Goal: Transaction & Acquisition: Purchase product/service

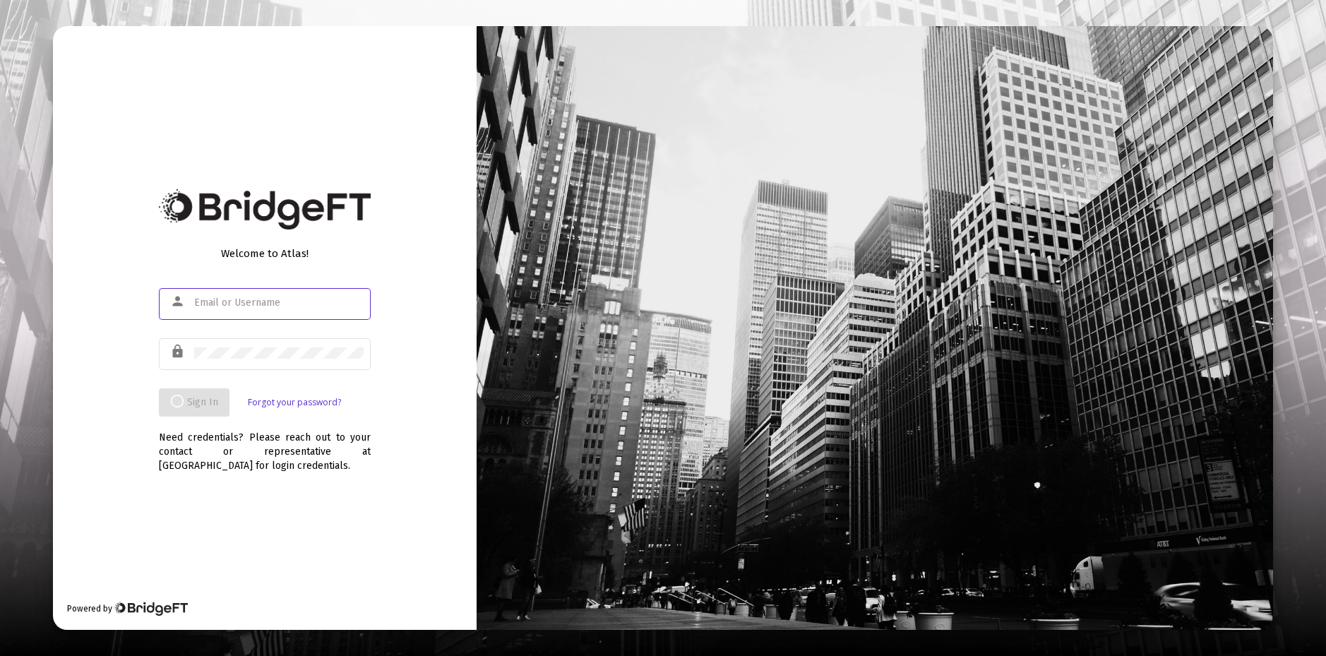
type input "ekroll@hilltopfa.com"
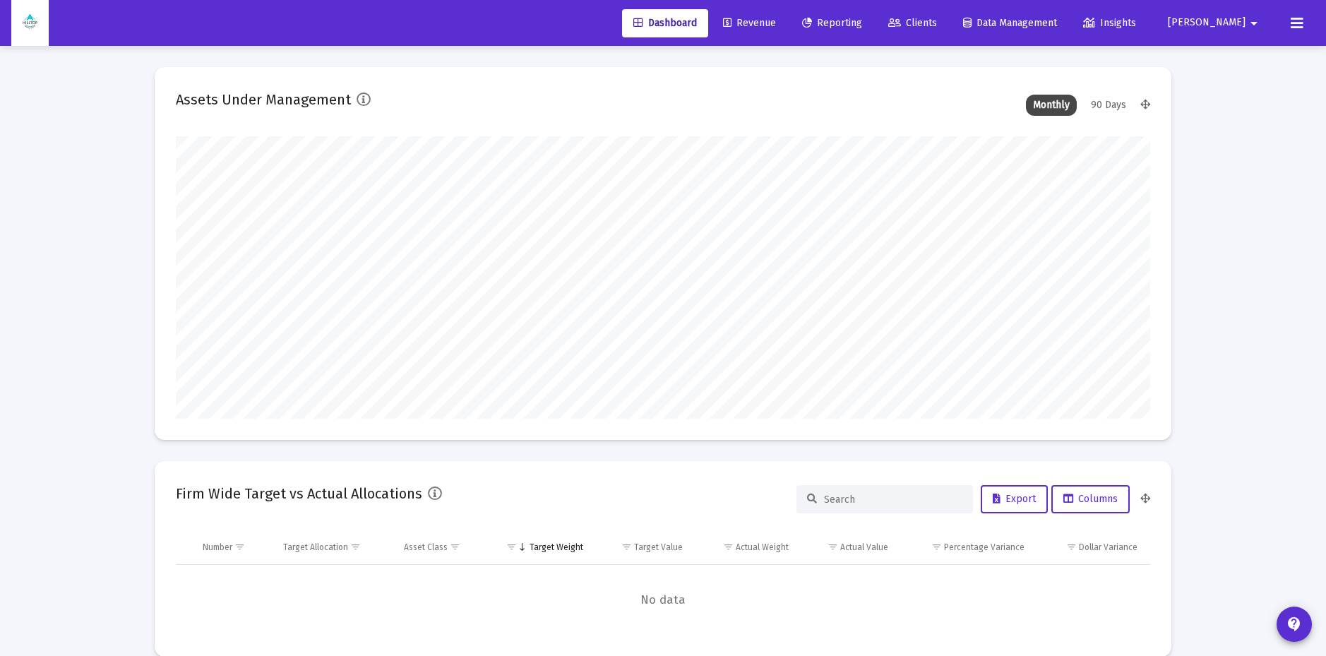
scroll to position [282, 524]
type input "2025-10-06"
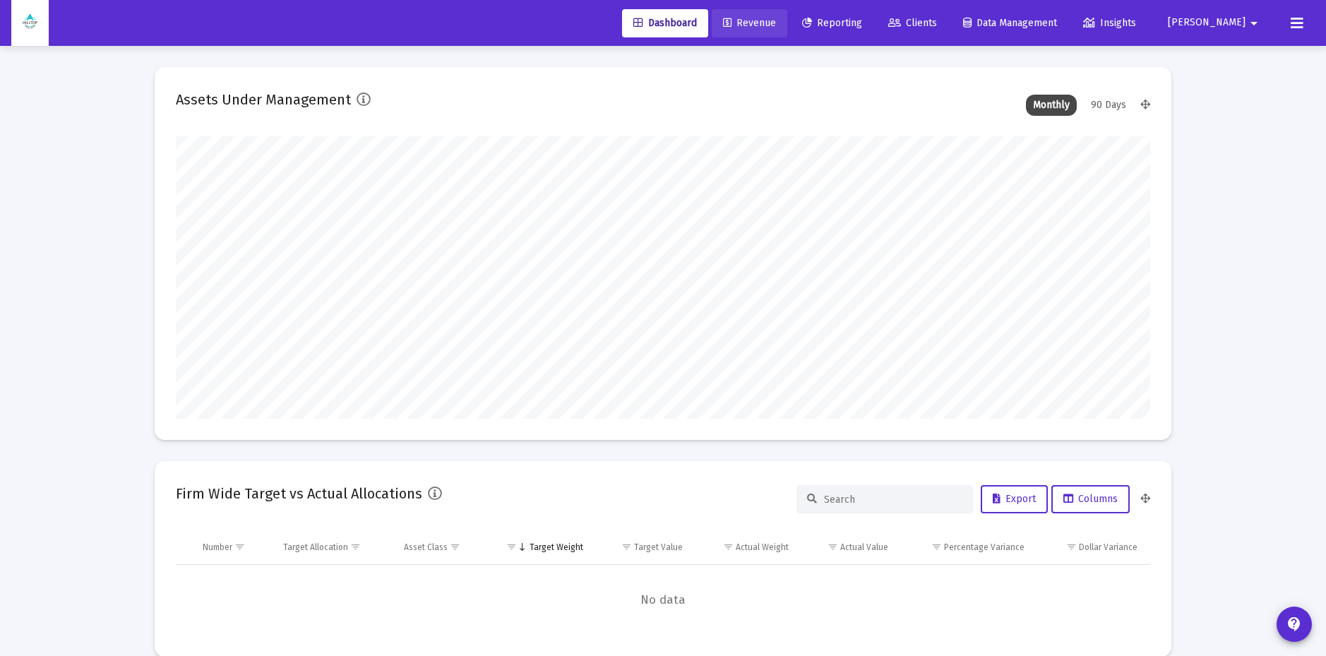
click at [776, 24] on span "Revenue" at bounding box center [749, 23] width 53 height 12
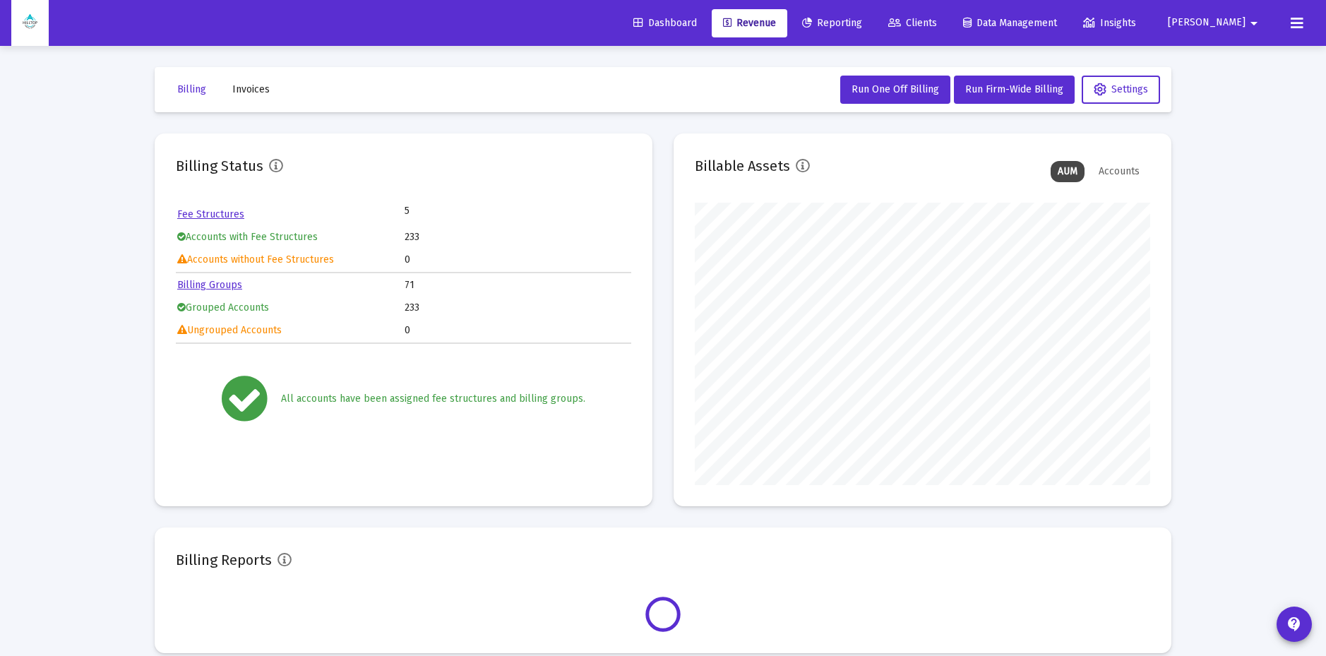
scroll to position [282, 455]
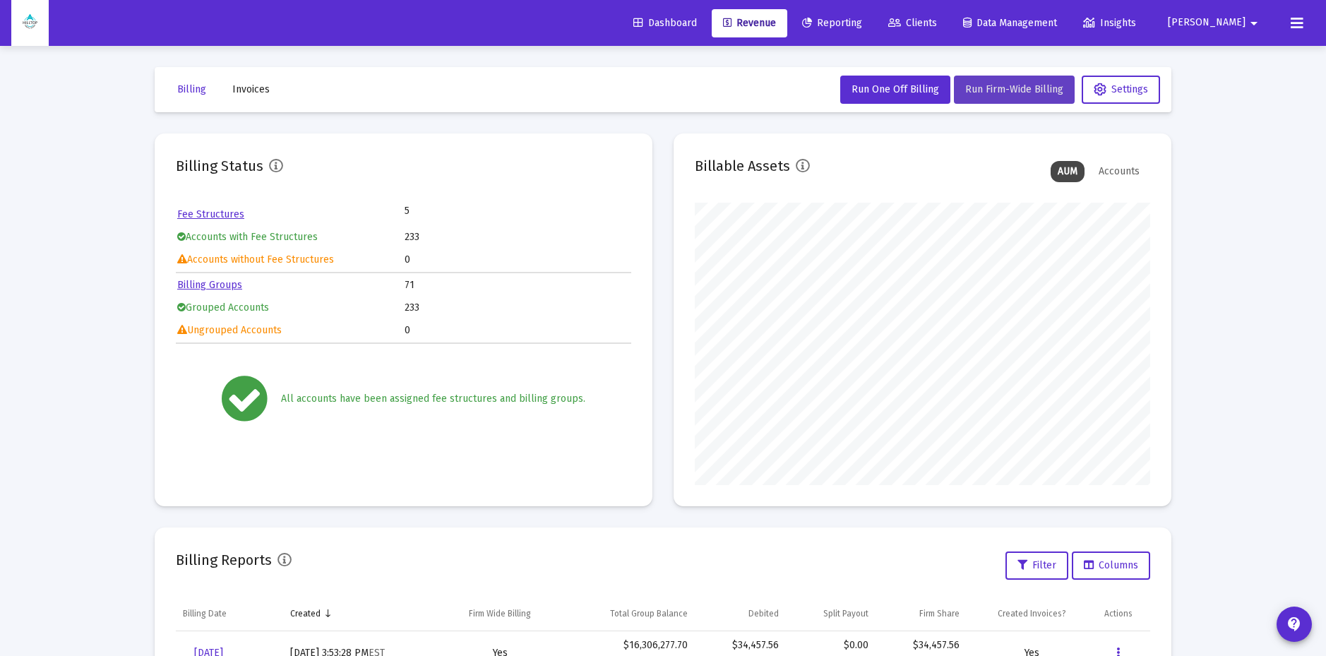
click at [1006, 90] on span "Run Firm-Wide Billing" at bounding box center [1014, 89] width 98 height 12
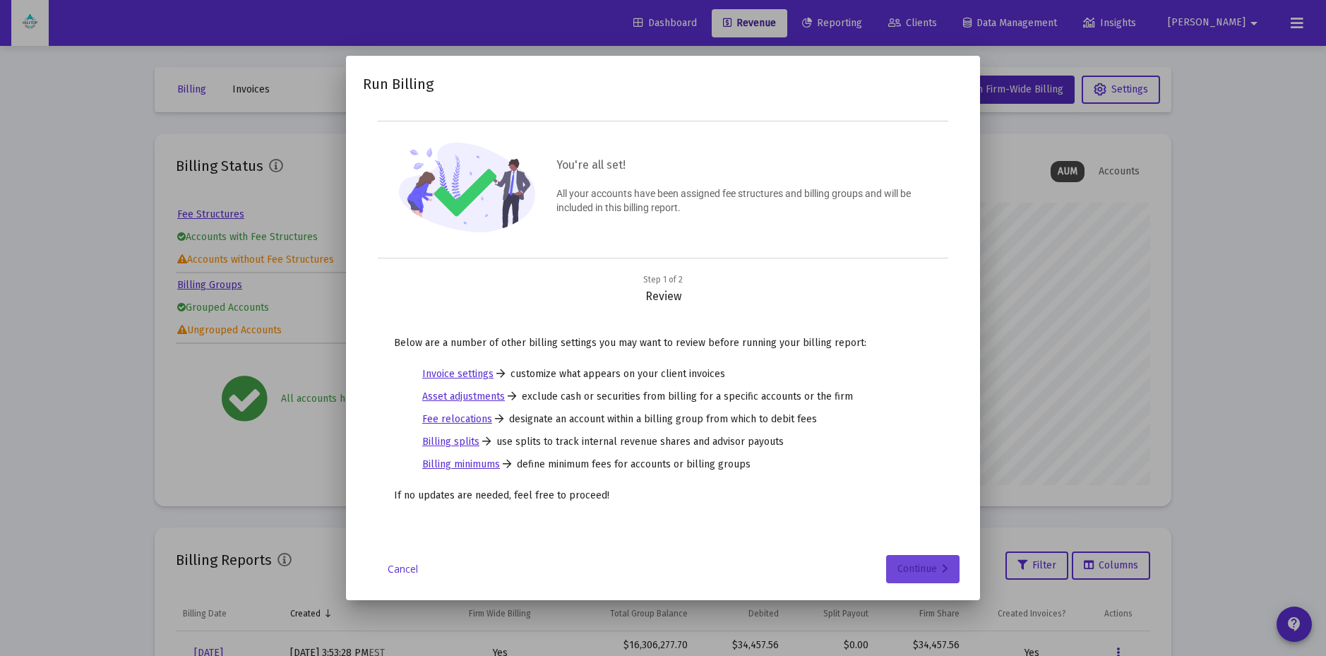
click at [917, 576] on div "Continue" at bounding box center [922, 569] width 51 height 28
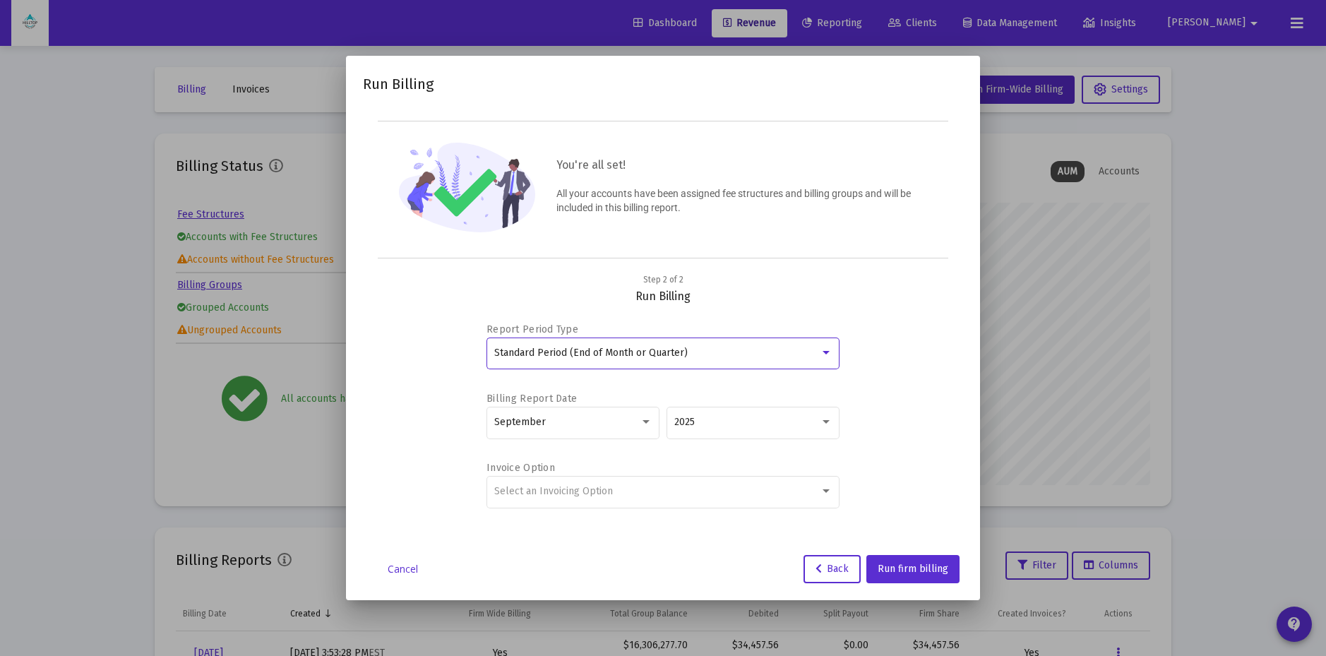
click at [761, 354] on div "Standard Period (End of Month or Quarter)" at bounding box center [656, 352] width 325 height 11
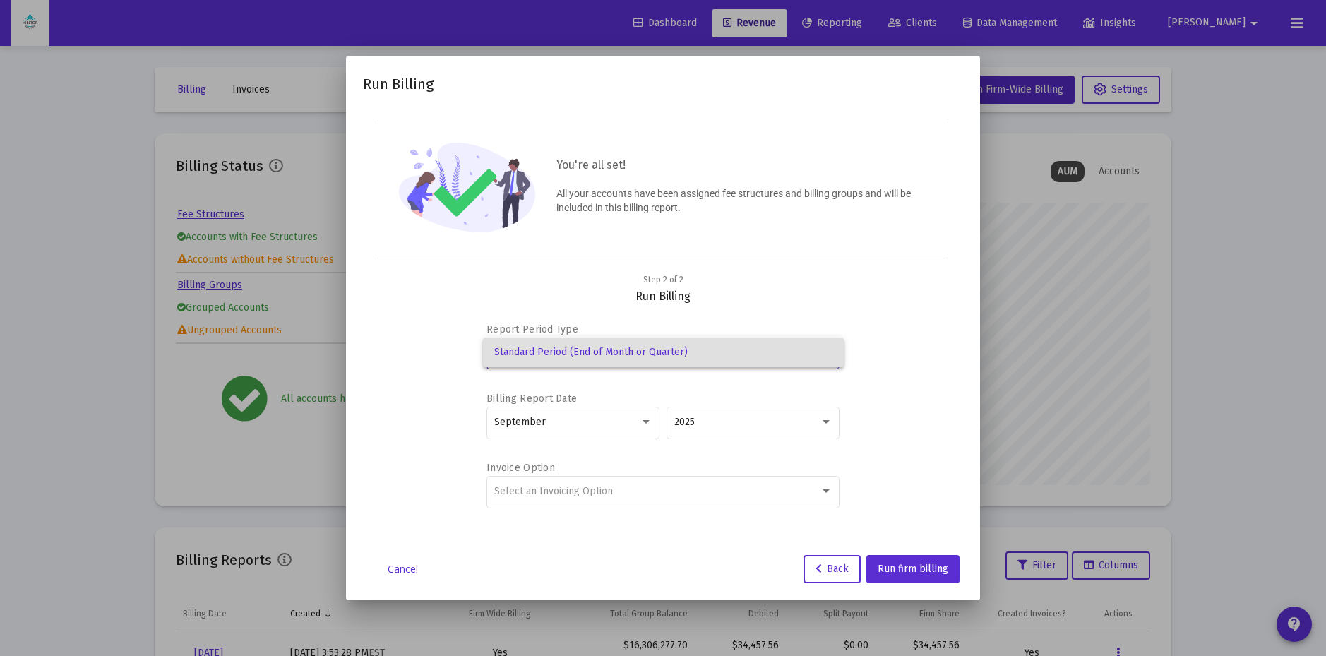
click at [761, 354] on span "Standard Period (End of Month or Quarter)" at bounding box center [663, 352] width 338 height 30
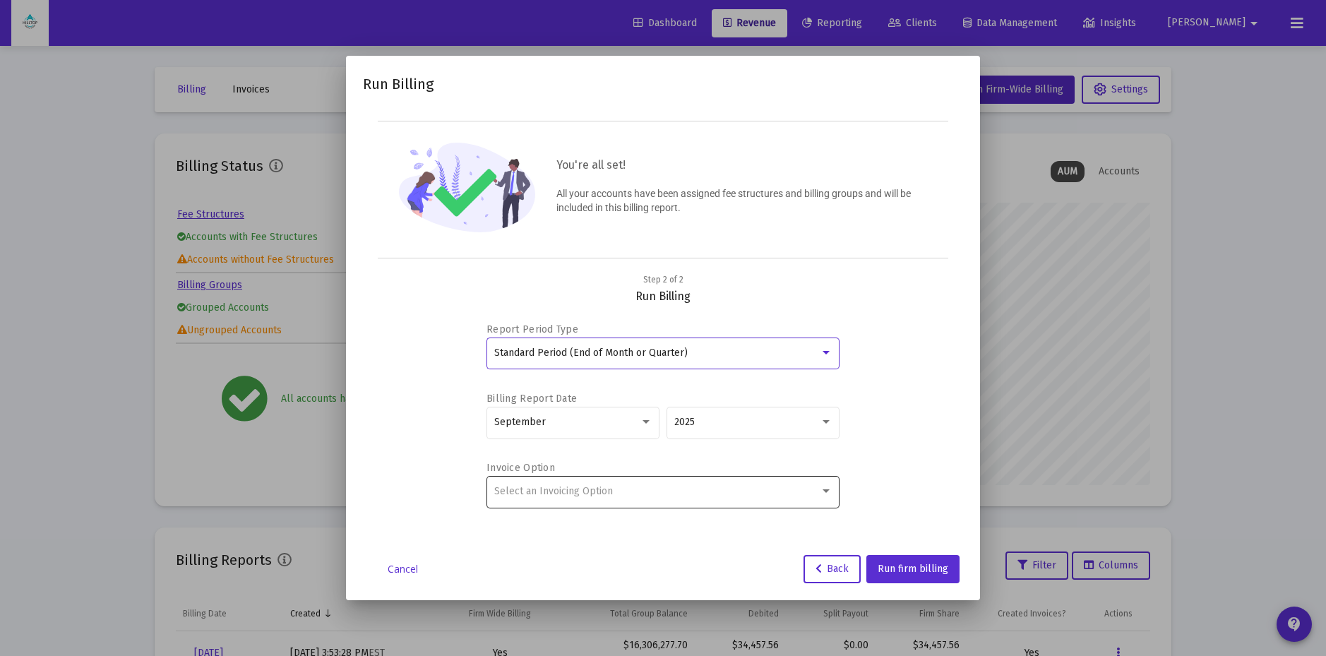
click at [774, 493] on div "Select an Invoicing Option" at bounding box center [656, 491] width 325 height 11
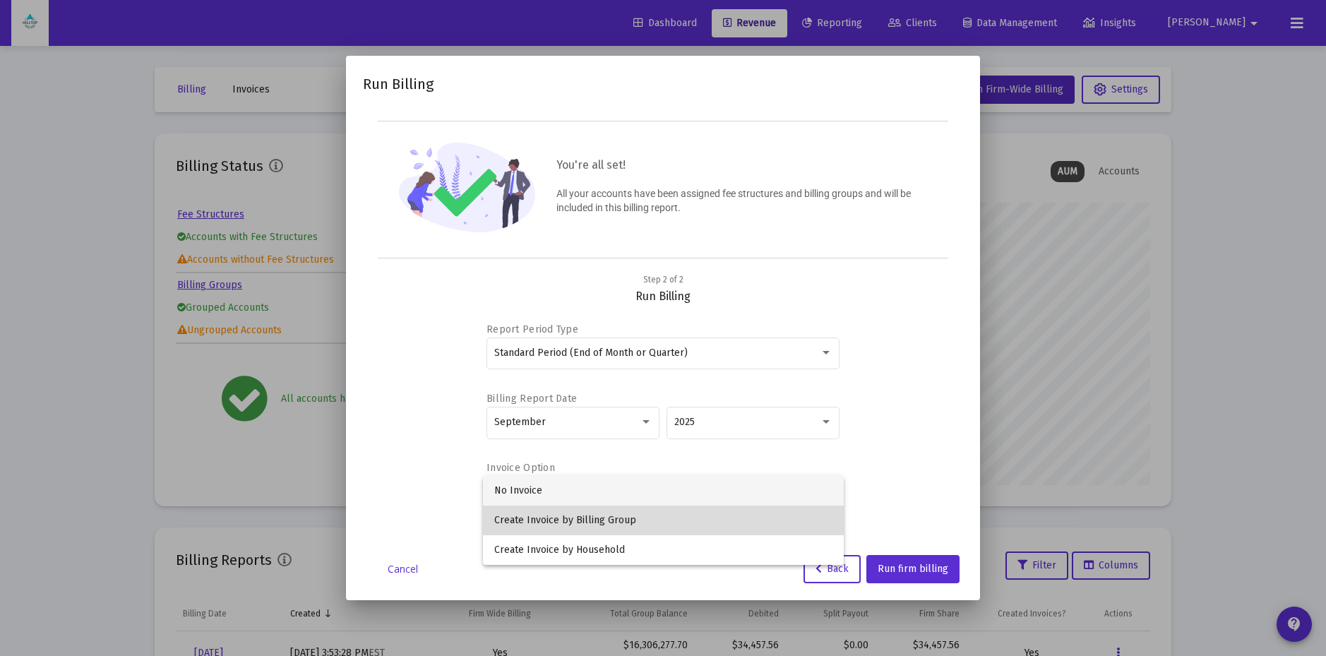
click at [762, 515] on span "Create Invoice by Billing Group" at bounding box center [663, 520] width 338 height 30
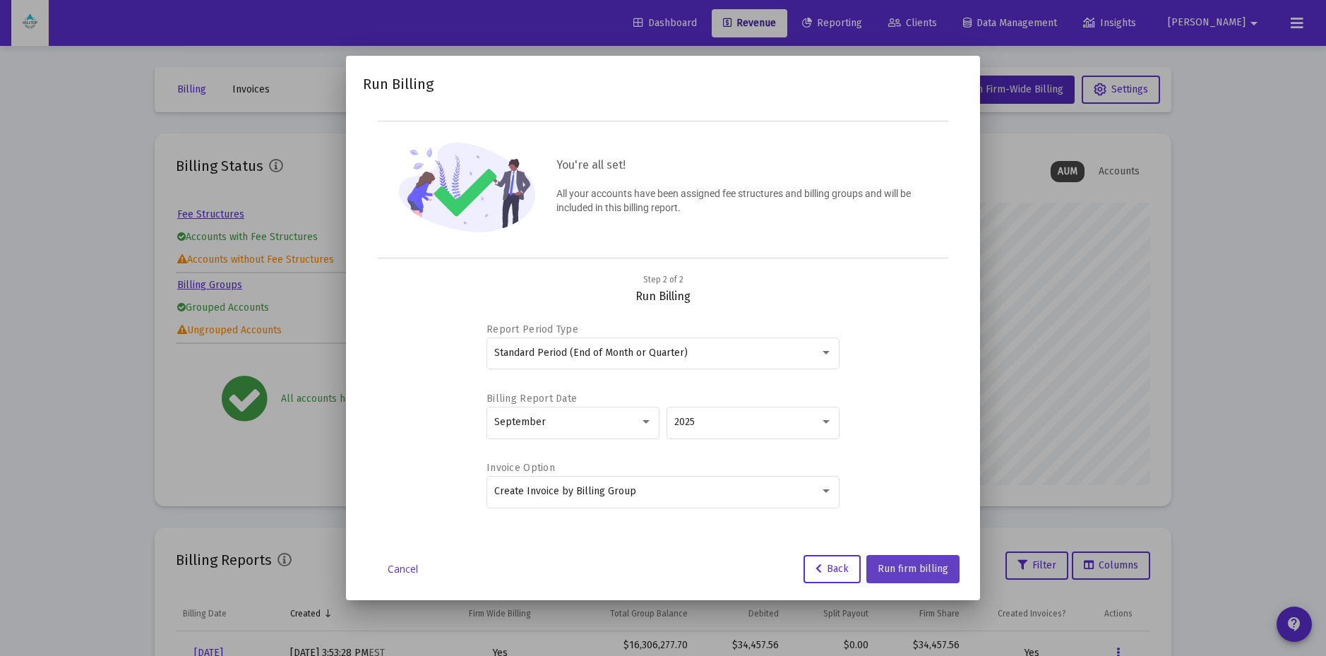
click at [910, 572] on span "Run firm billing" at bounding box center [912, 569] width 71 height 12
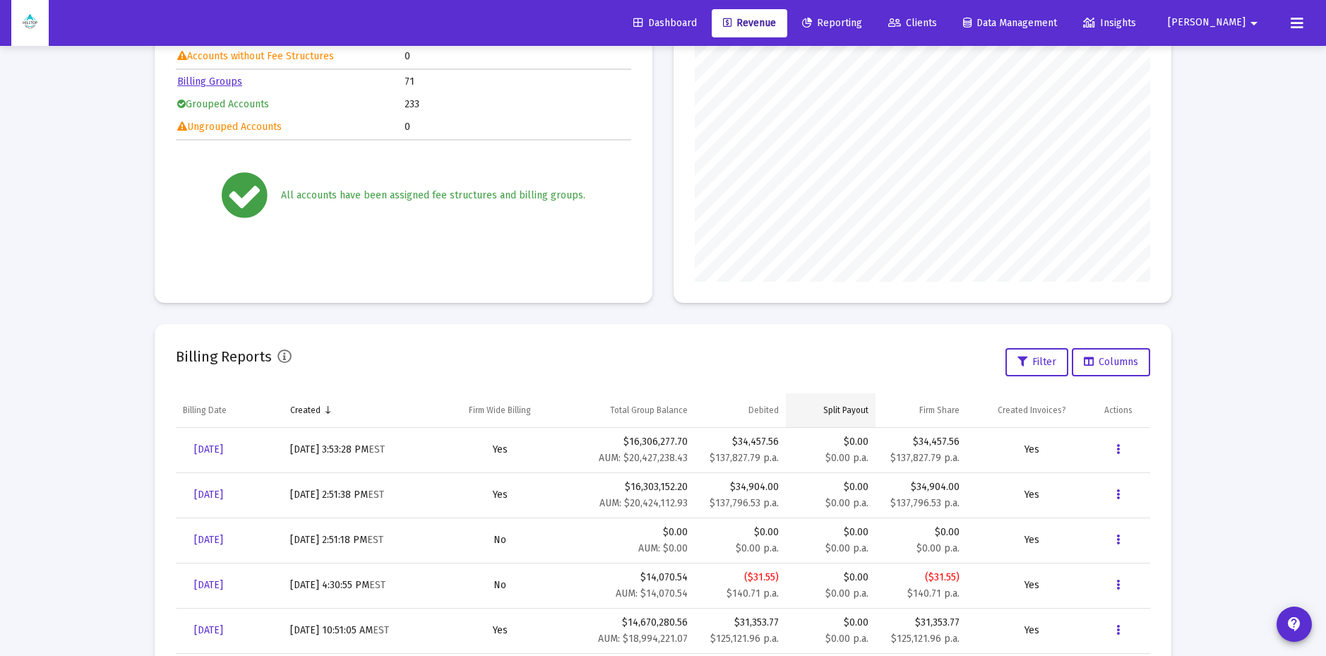
scroll to position [206, 0]
click at [776, 23] on span "Revenue" at bounding box center [749, 23] width 53 height 12
click at [776, 25] on span "Revenue" at bounding box center [749, 23] width 53 height 12
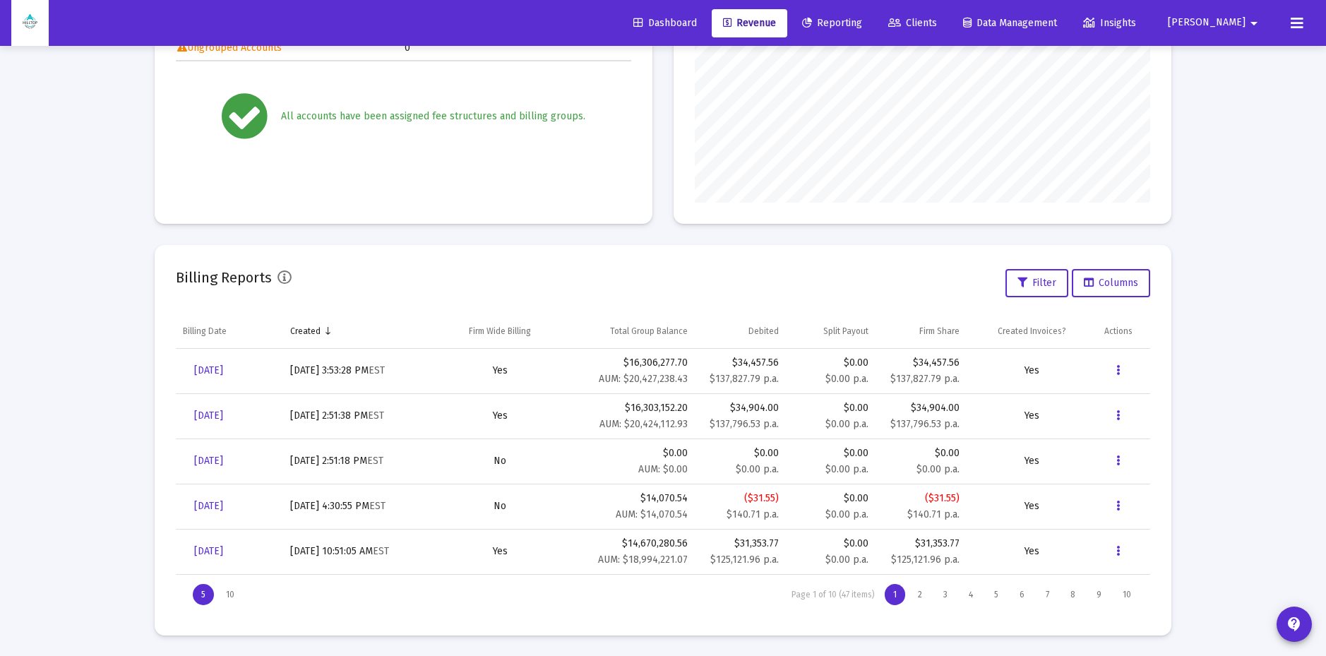
scroll to position [0, 0]
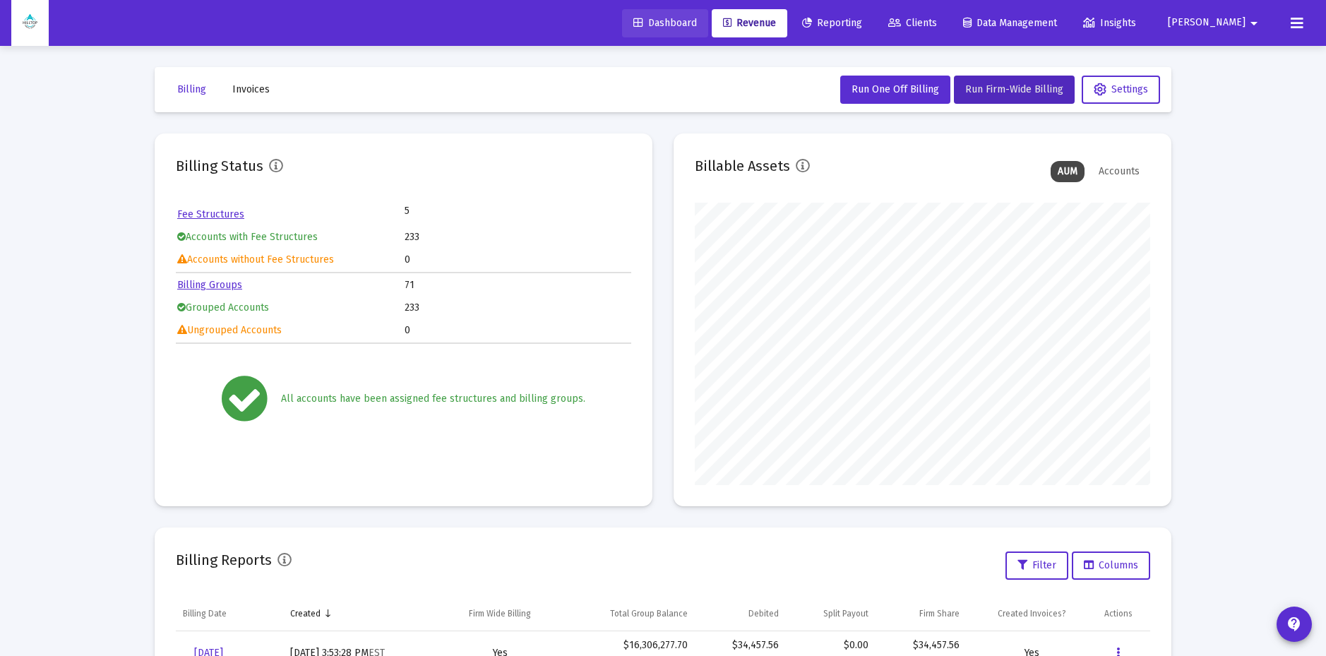
click at [697, 23] on span "Dashboard" at bounding box center [665, 23] width 64 height 12
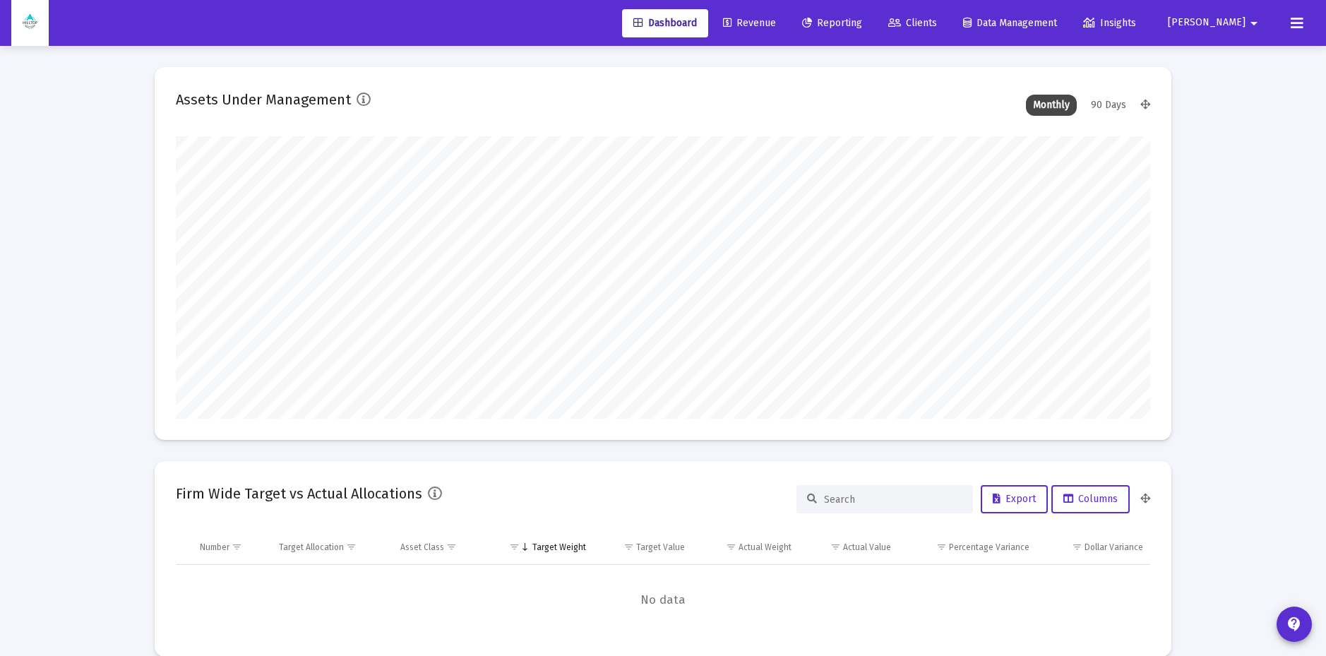
scroll to position [282, 524]
click at [776, 22] on span "Revenue" at bounding box center [749, 23] width 53 height 12
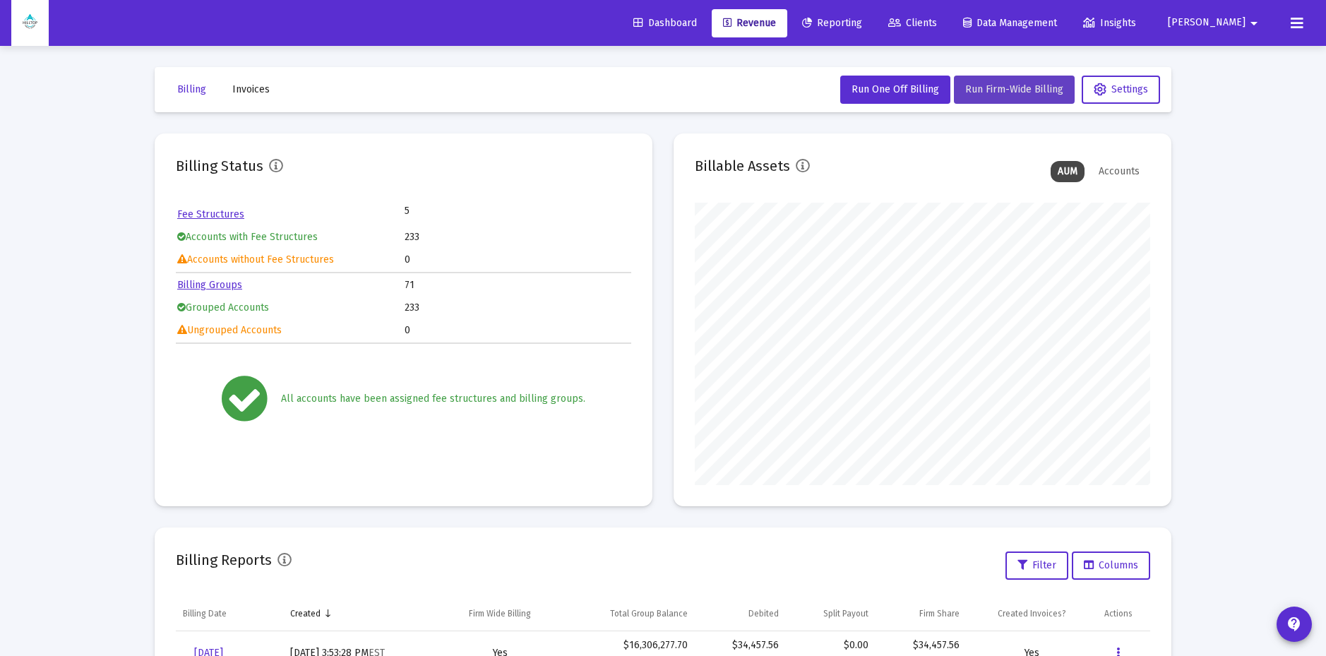
click at [1002, 85] on span "Run Firm-Wide Billing" at bounding box center [1014, 89] width 98 height 12
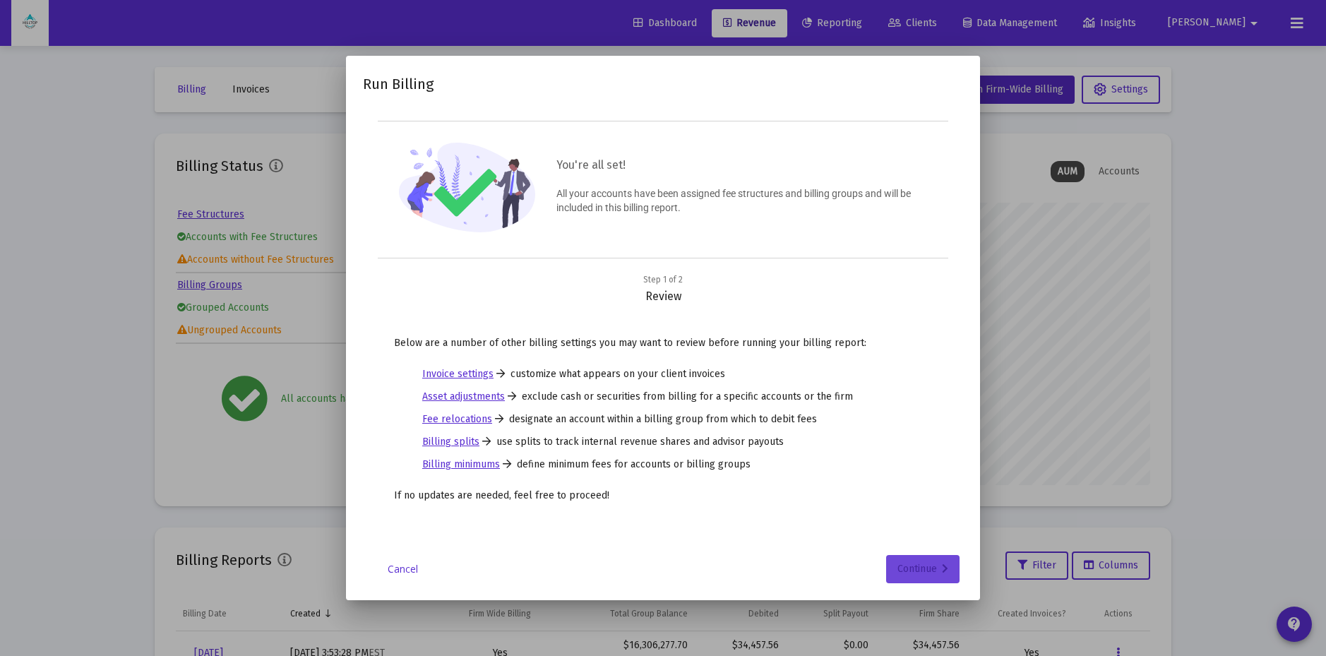
click at [920, 566] on div "Continue" at bounding box center [922, 569] width 51 height 28
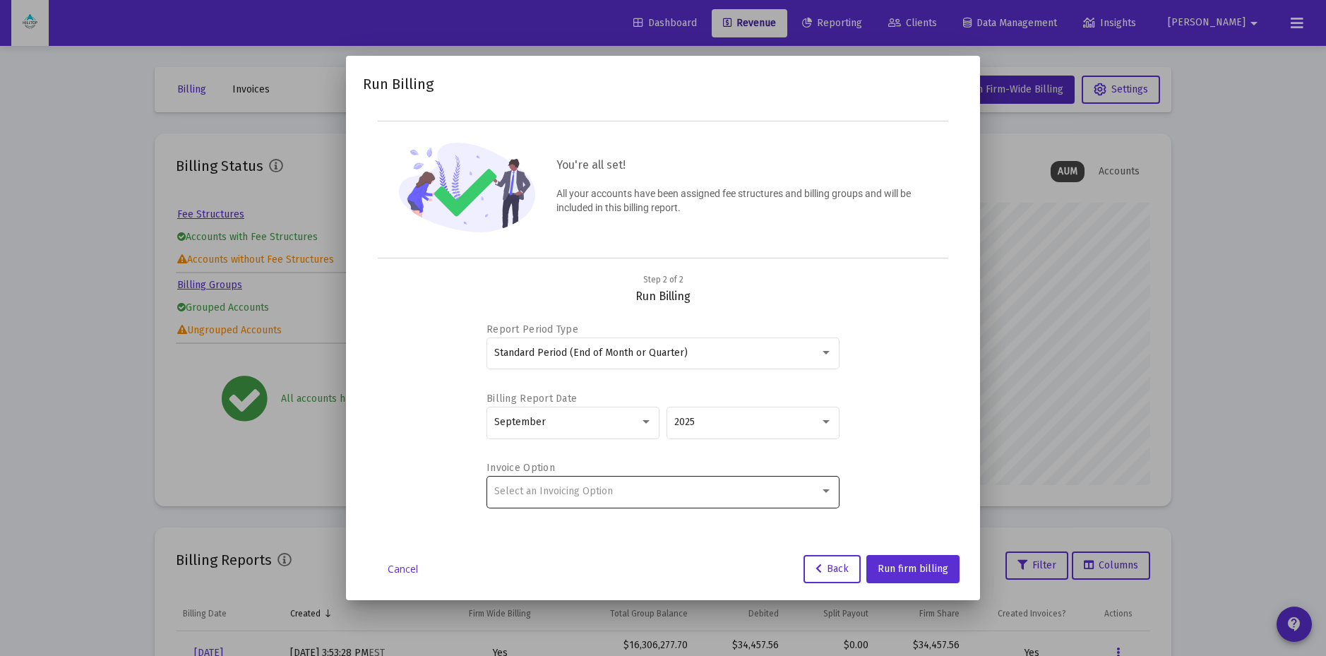
click at [656, 491] on div "Select an Invoicing Option" at bounding box center [656, 491] width 325 height 11
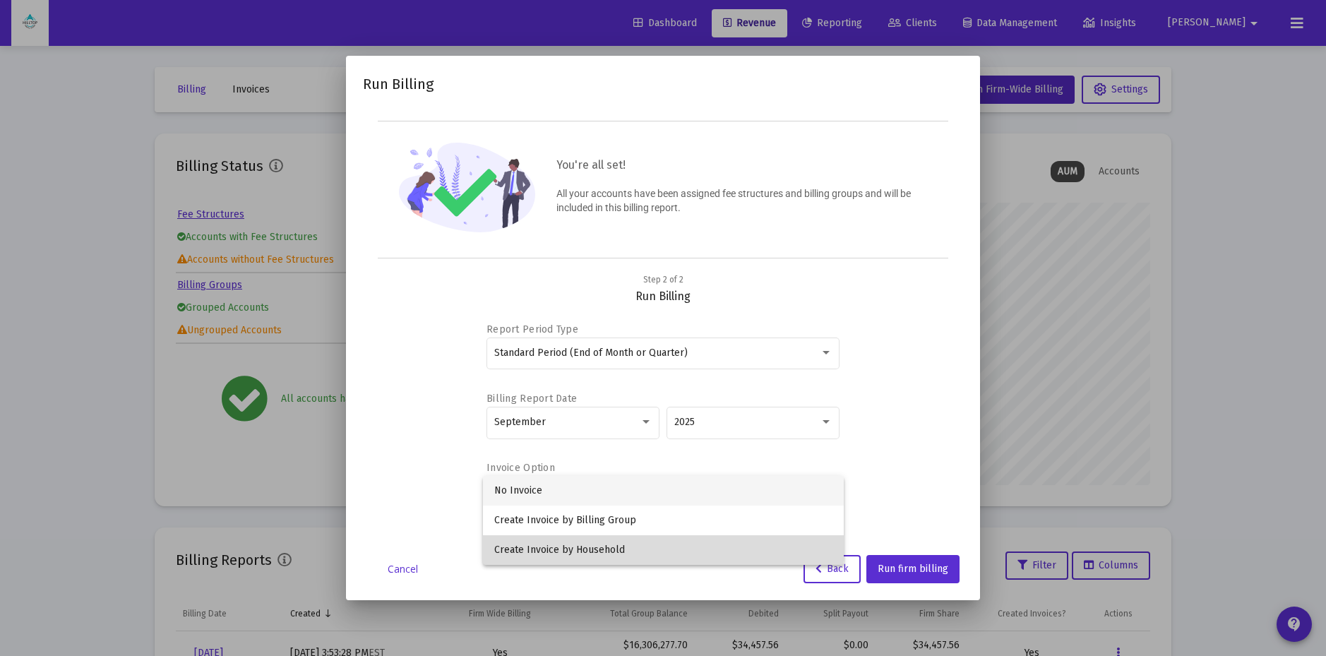
click at [658, 543] on span "Create Invoice by Household" at bounding box center [663, 550] width 338 height 30
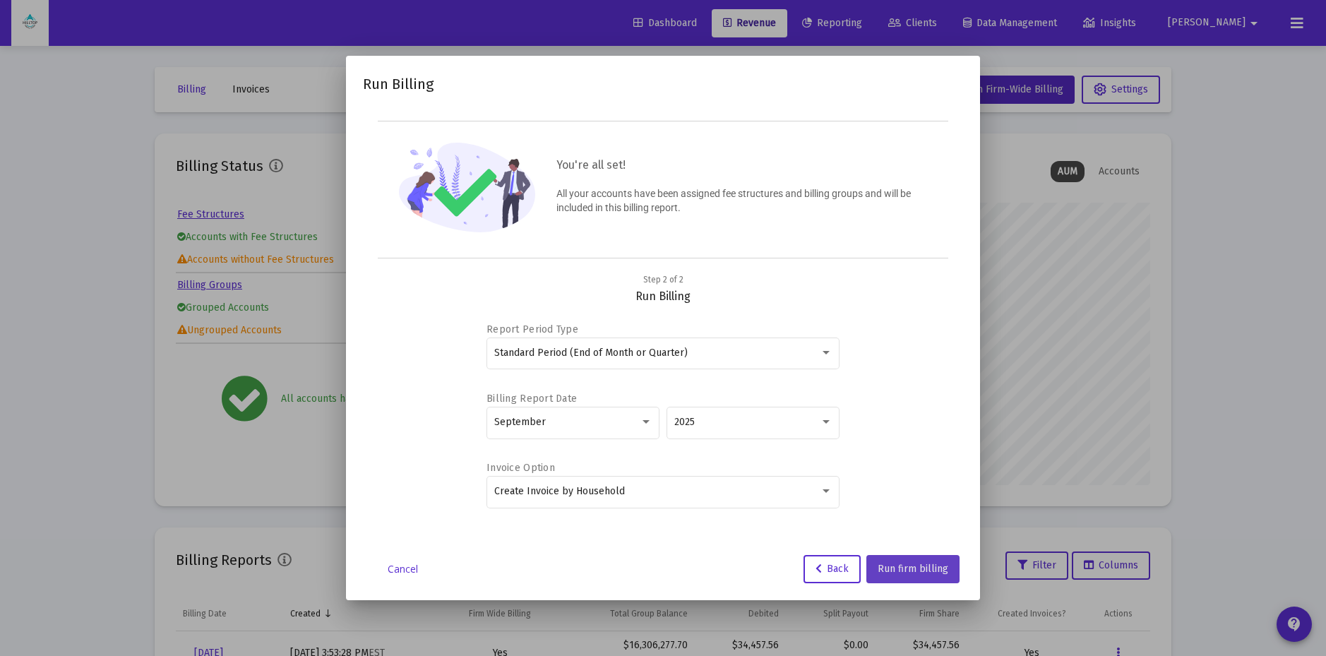
click at [920, 570] on span "Run firm billing" at bounding box center [912, 569] width 71 height 12
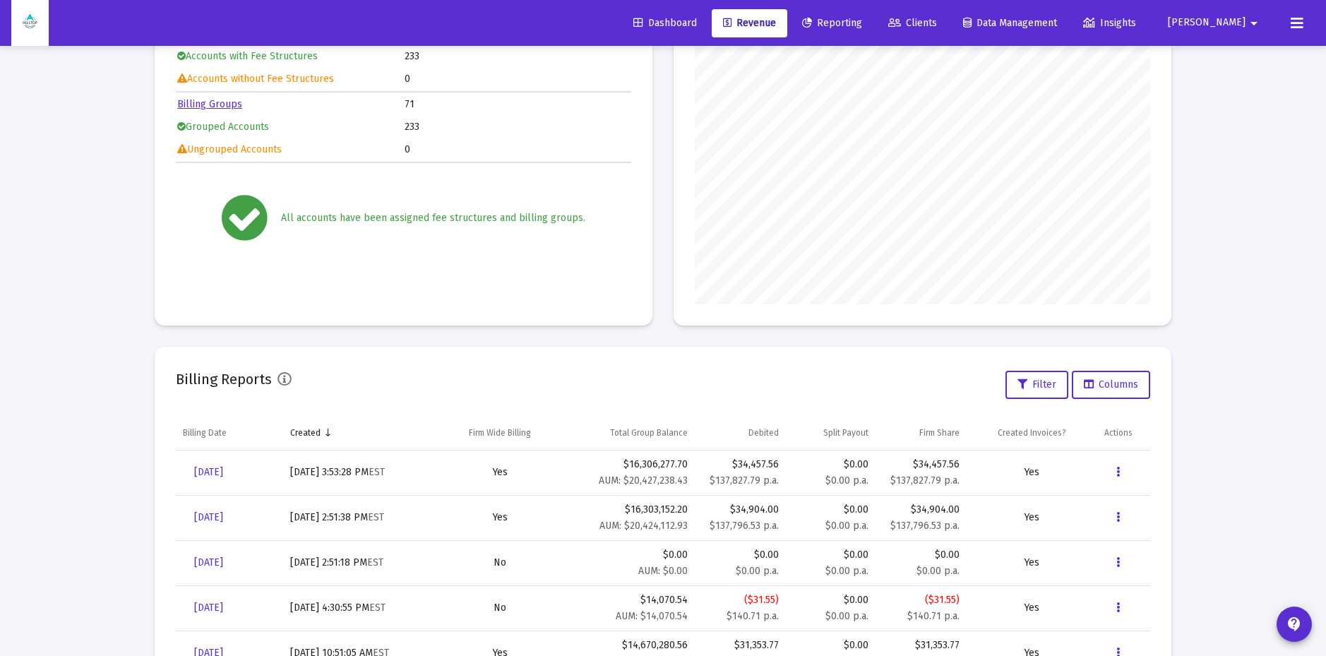
scroll to position [184, 0]
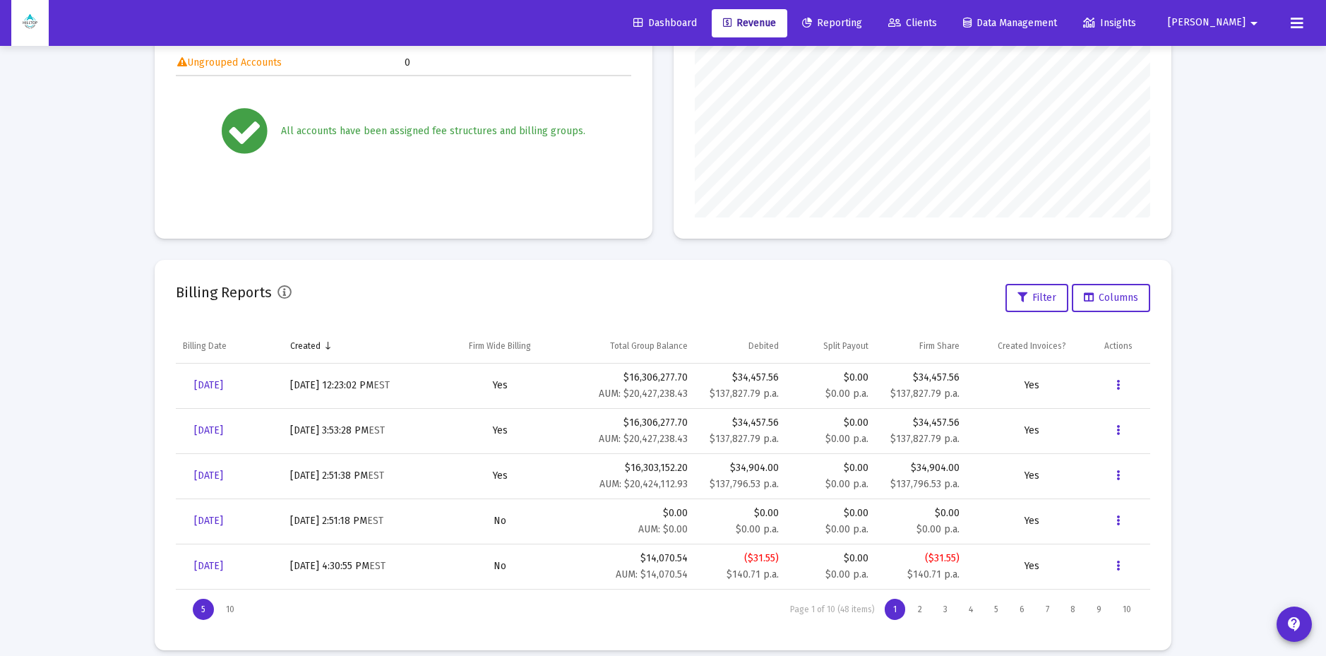
scroll to position [268, 0]
click at [1120, 380] on button "Data grid" at bounding box center [1118, 385] width 28 height 28
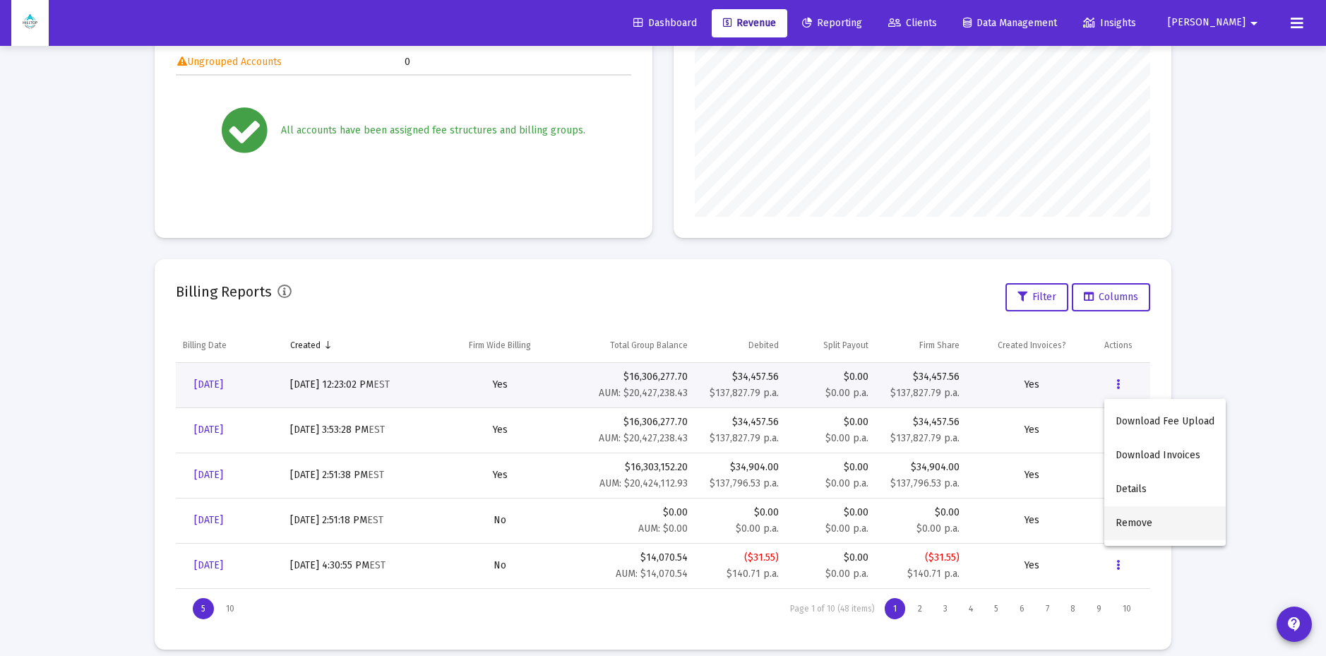
click at [1142, 524] on button "Remove" at bounding box center [1164, 523] width 121 height 34
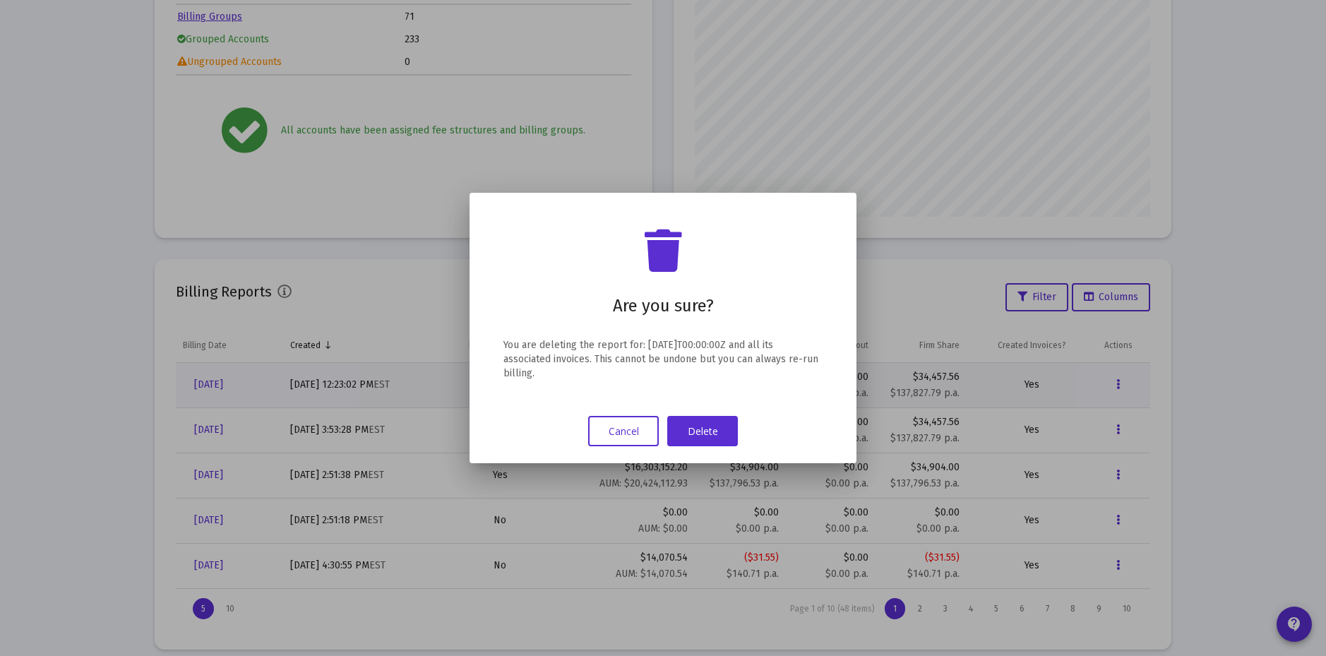
click at [699, 440] on button "Delete" at bounding box center [702, 431] width 71 height 30
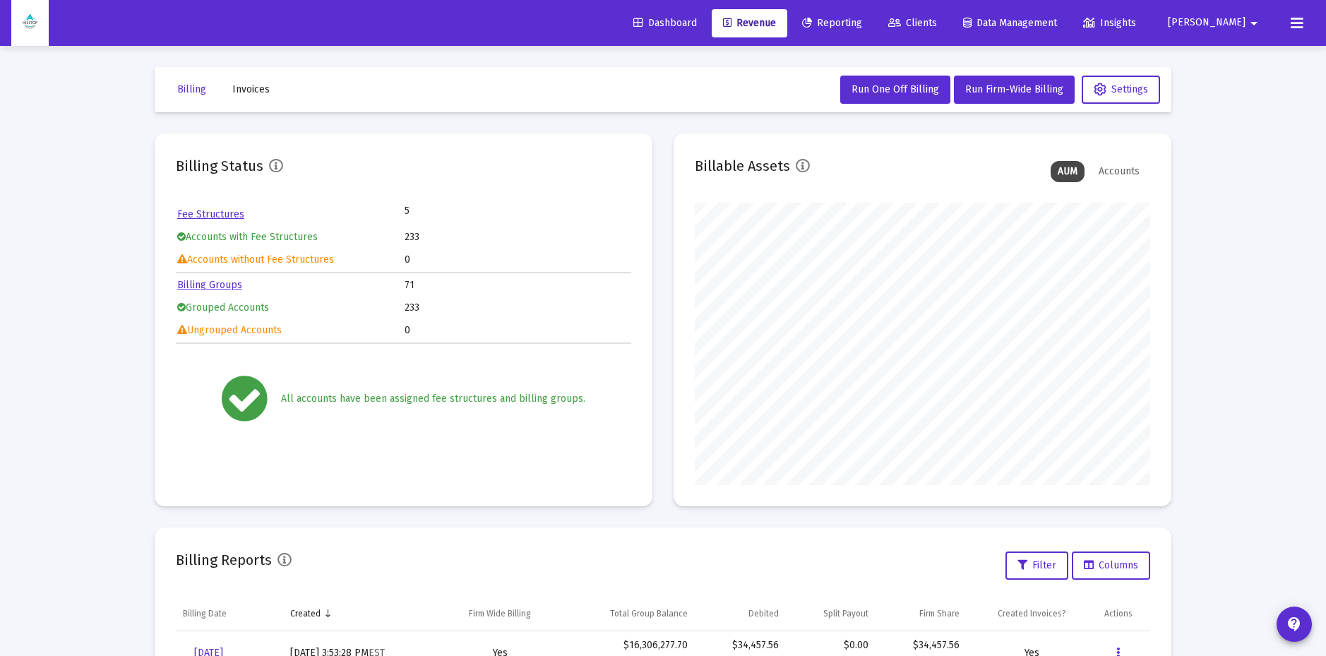
click at [697, 21] on span "Dashboard" at bounding box center [665, 23] width 64 height 12
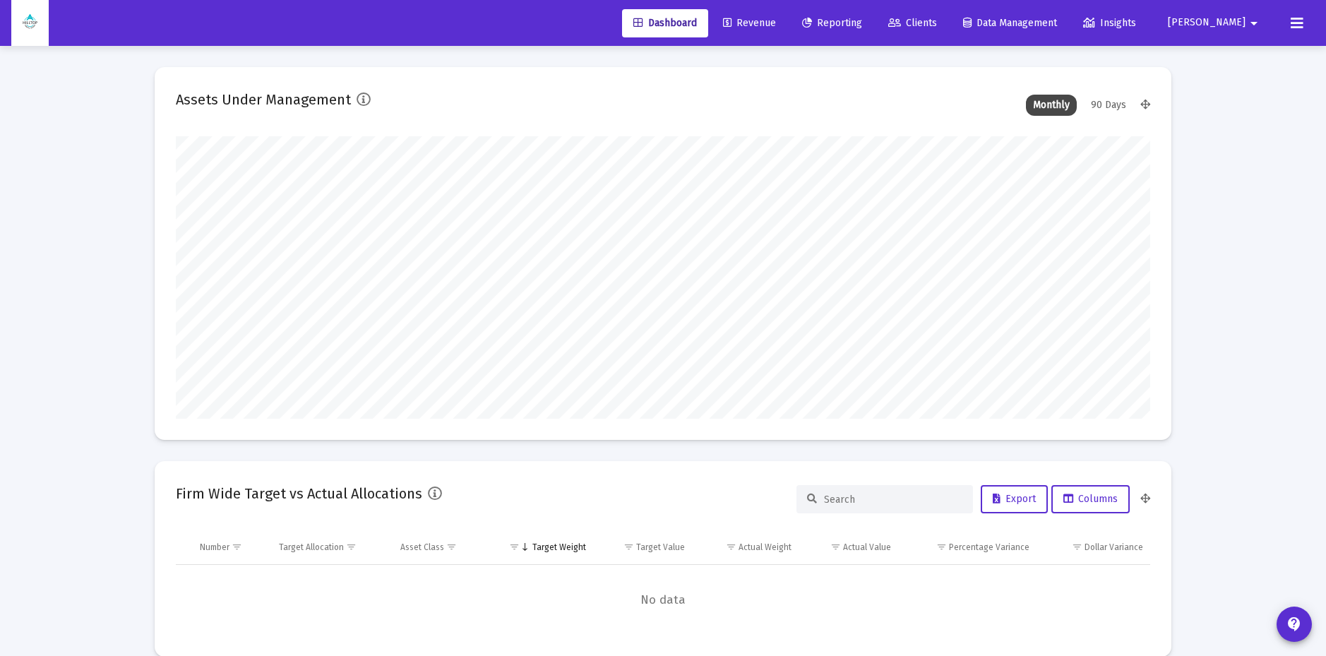
scroll to position [282, 524]
click at [776, 20] on span "Revenue" at bounding box center [749, 23] width 53 height 12
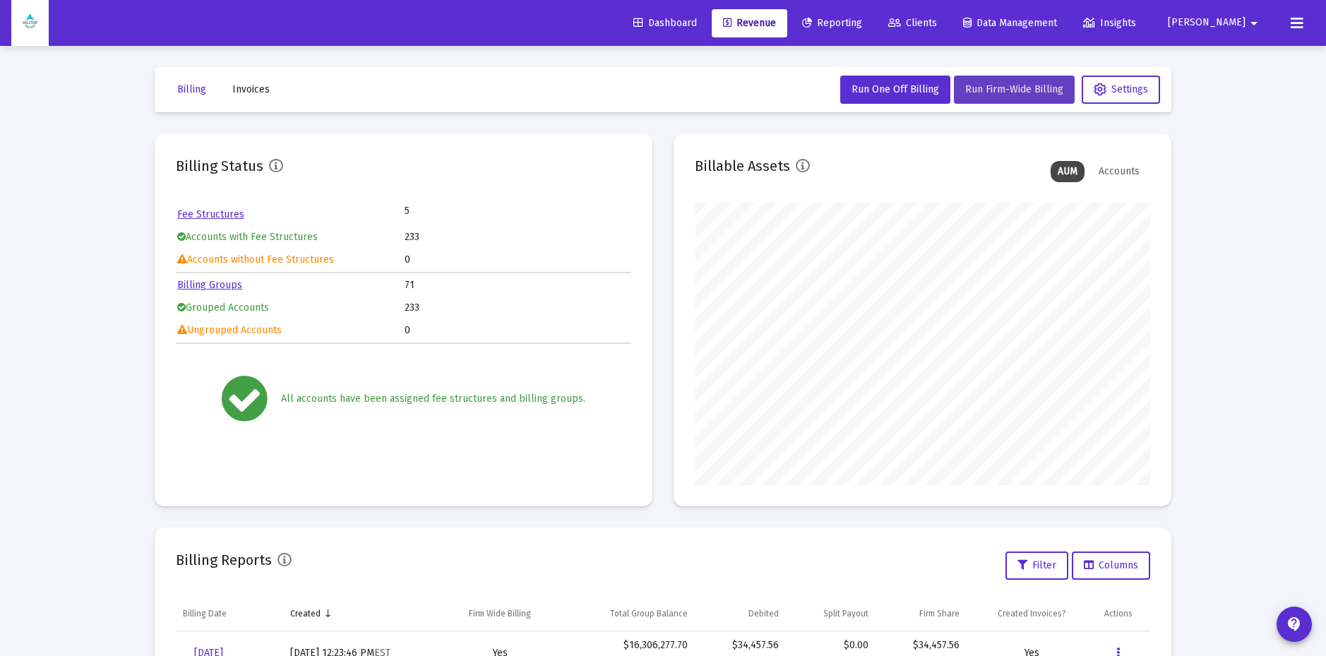
click at [1009, 88] on span "Run Firm-Wide Billing" at bounding box center [1014, 89] width 98 height 12
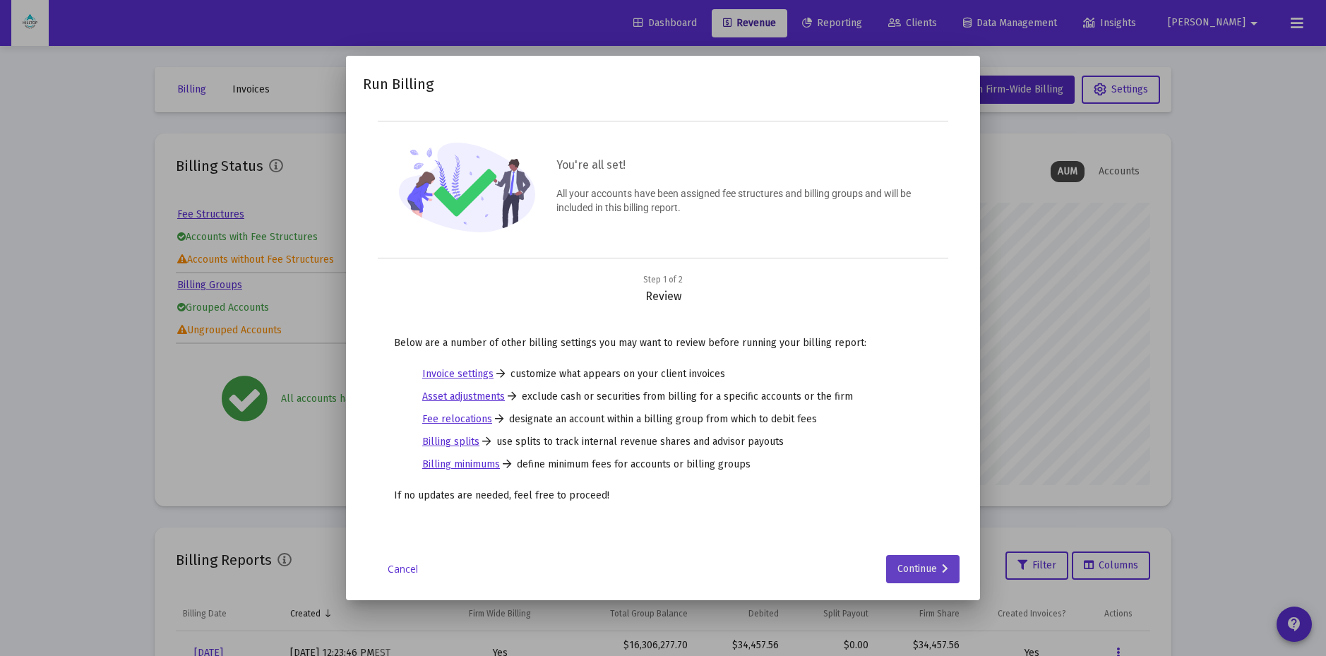
click at [930, 570] on div "Continue" at bounding box center [922, 569] width 51 height 28
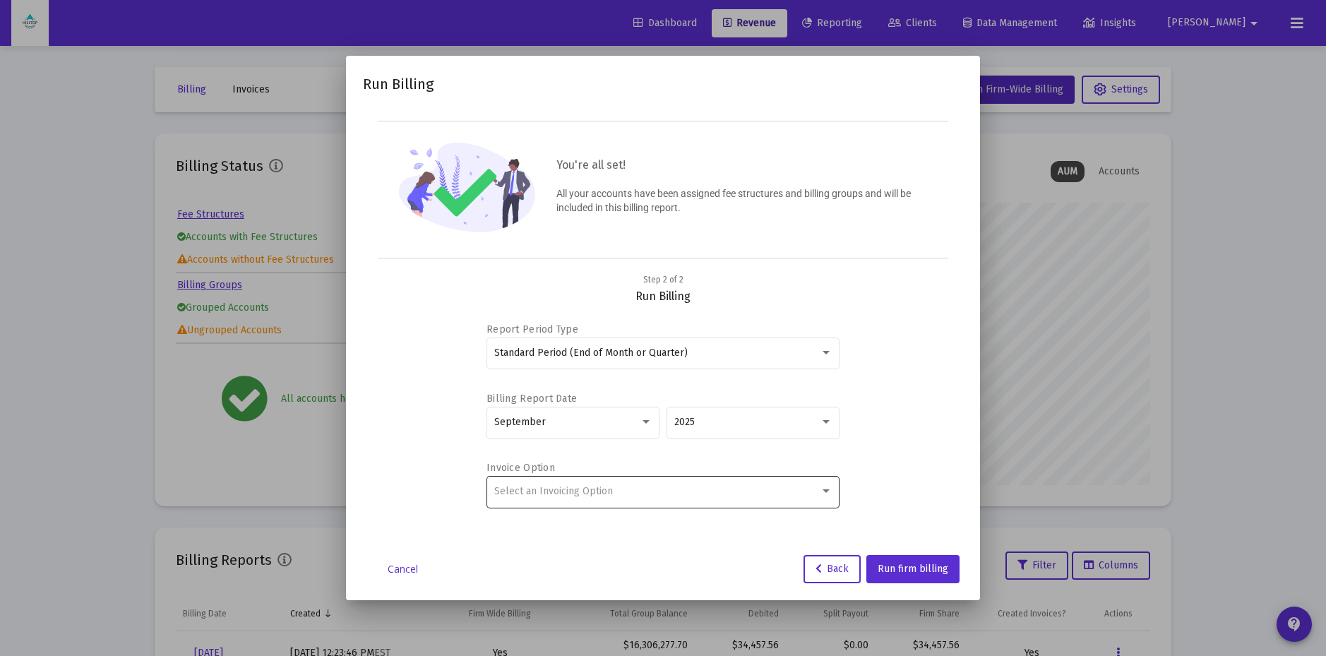
click at [614, 486] on div "Select an Invoicing Option" at bounding box center [656, 491] width 325 height 11
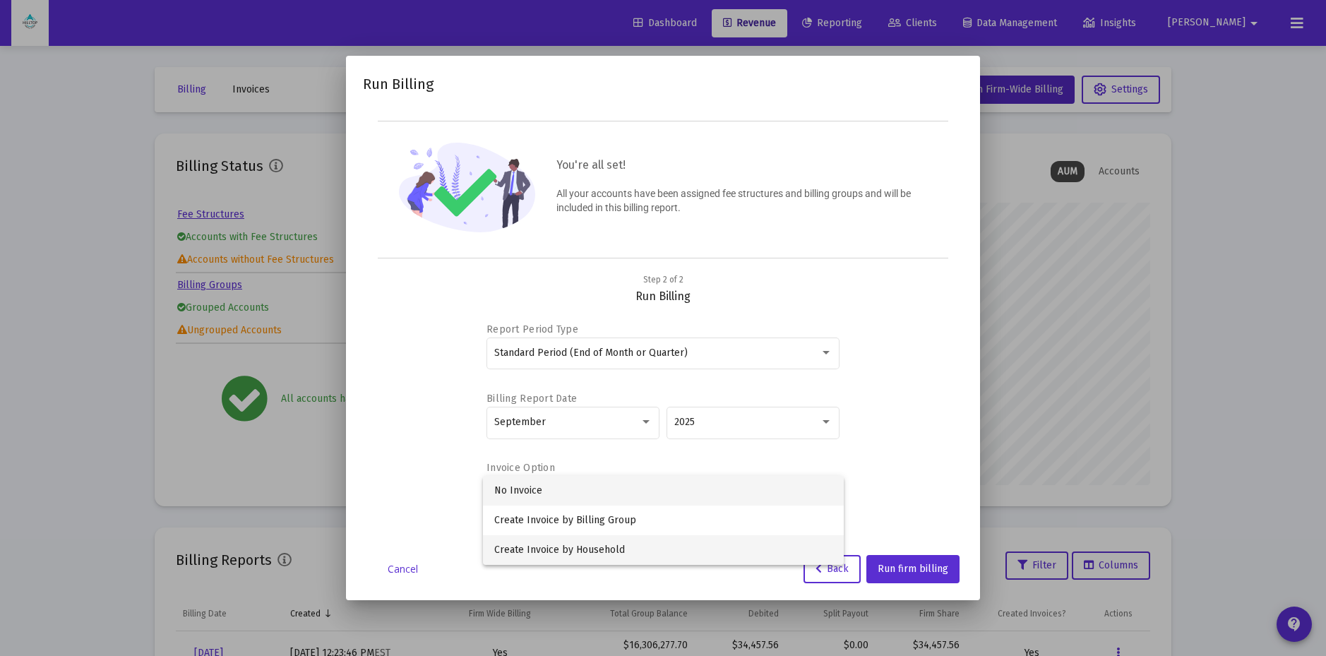
click at [623, 552] on span "Create Invoice by Household" at bounding box center [663, 550] width 338 height 30
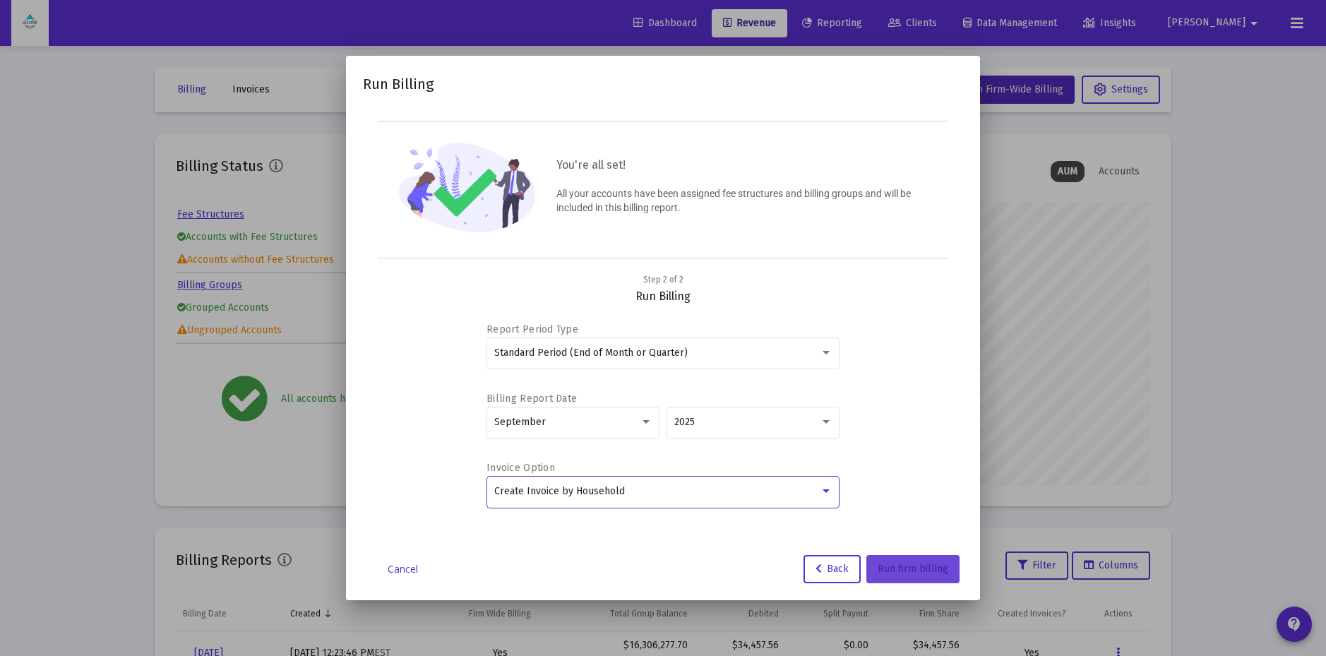
click at [922, 574] on button "Run firm billing" at bounding box center [912, 569] width 93 height 28
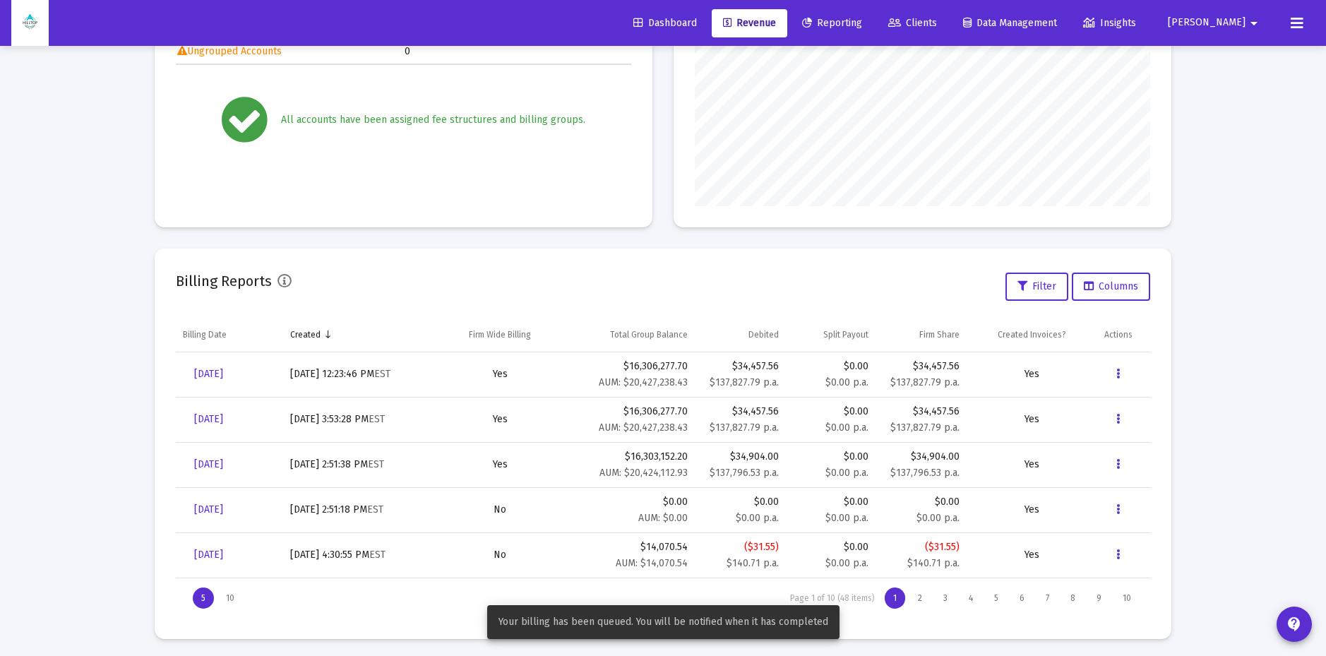
scroll to position [282, 0]
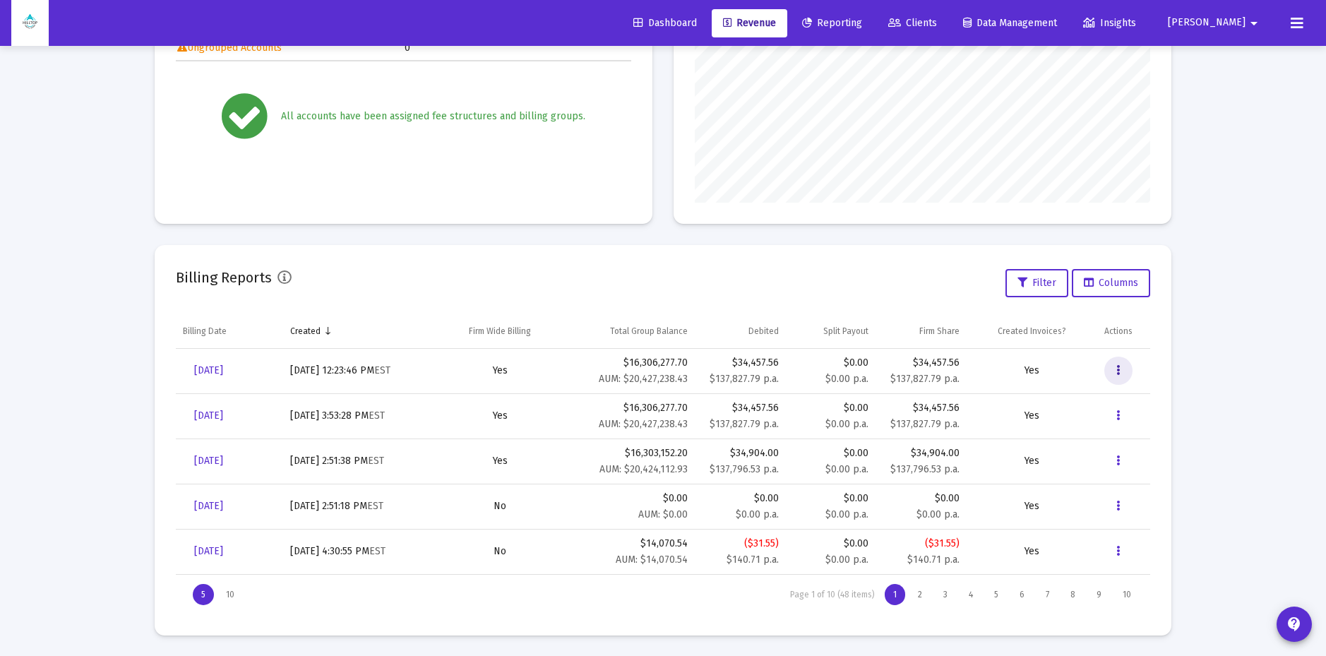
click at [1118, 371] on icon "Data grid" at bounding box center [1118, 370] width 4 height 17
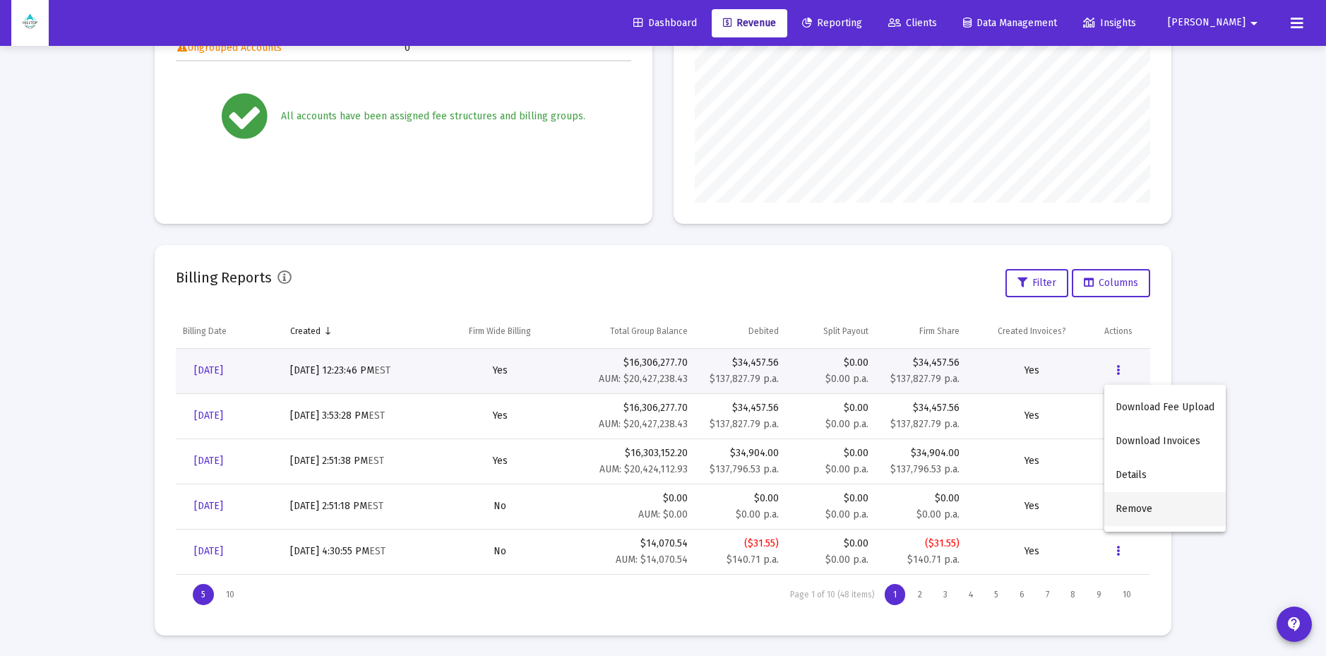
click at [1137, 509] on button "Remove" at bounding box center [1164, 509] width 121 height 34
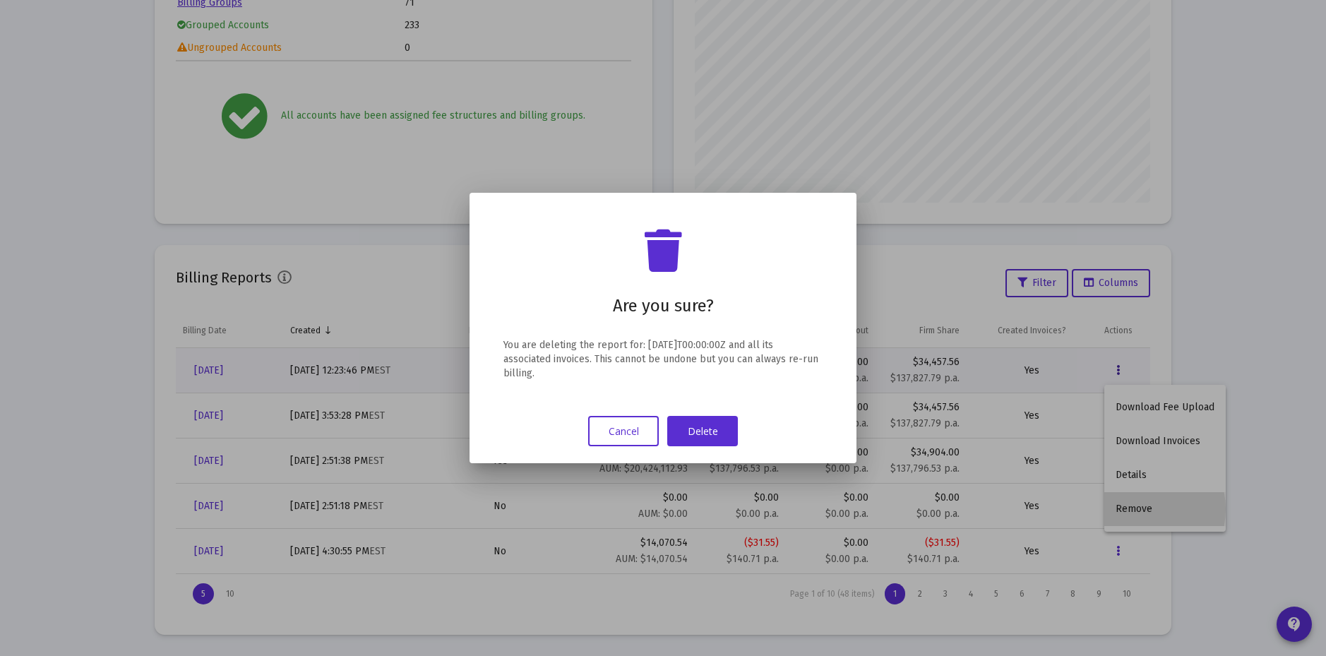
scroll to position [0, 0]
click at [692, 428] on button "Delete" at bounding box center [702, 431] width 71 height 30
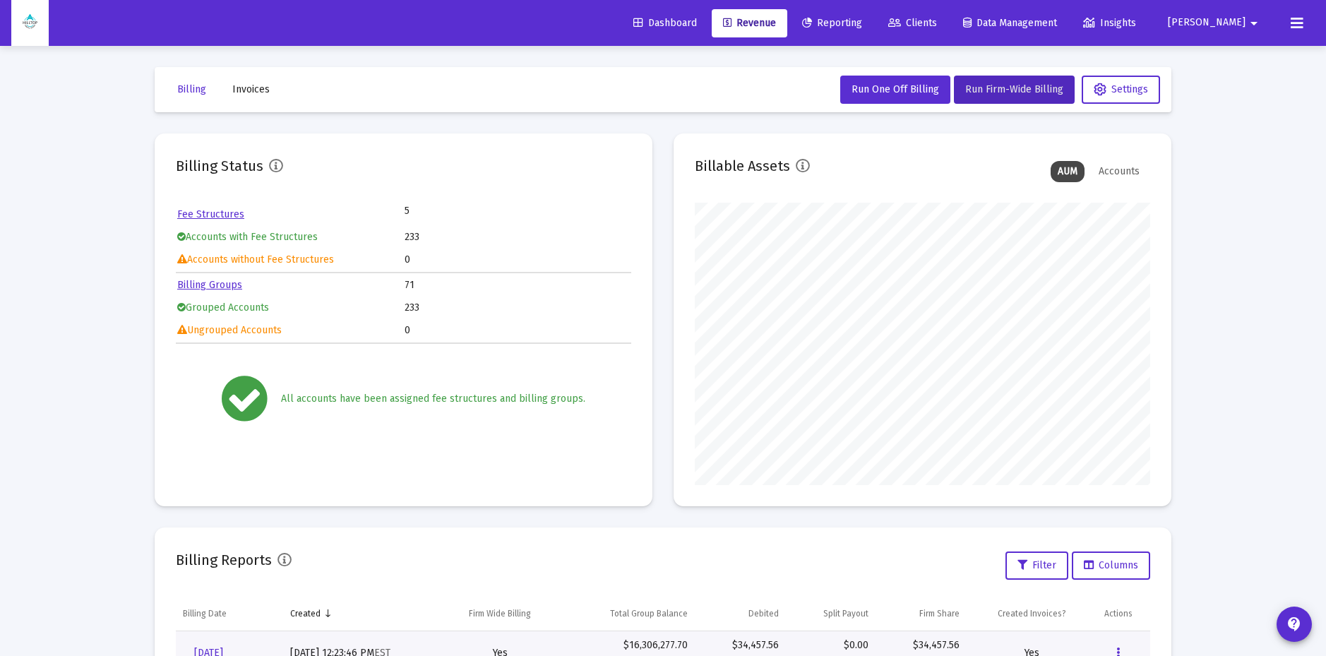
scroll to position [282, 0]
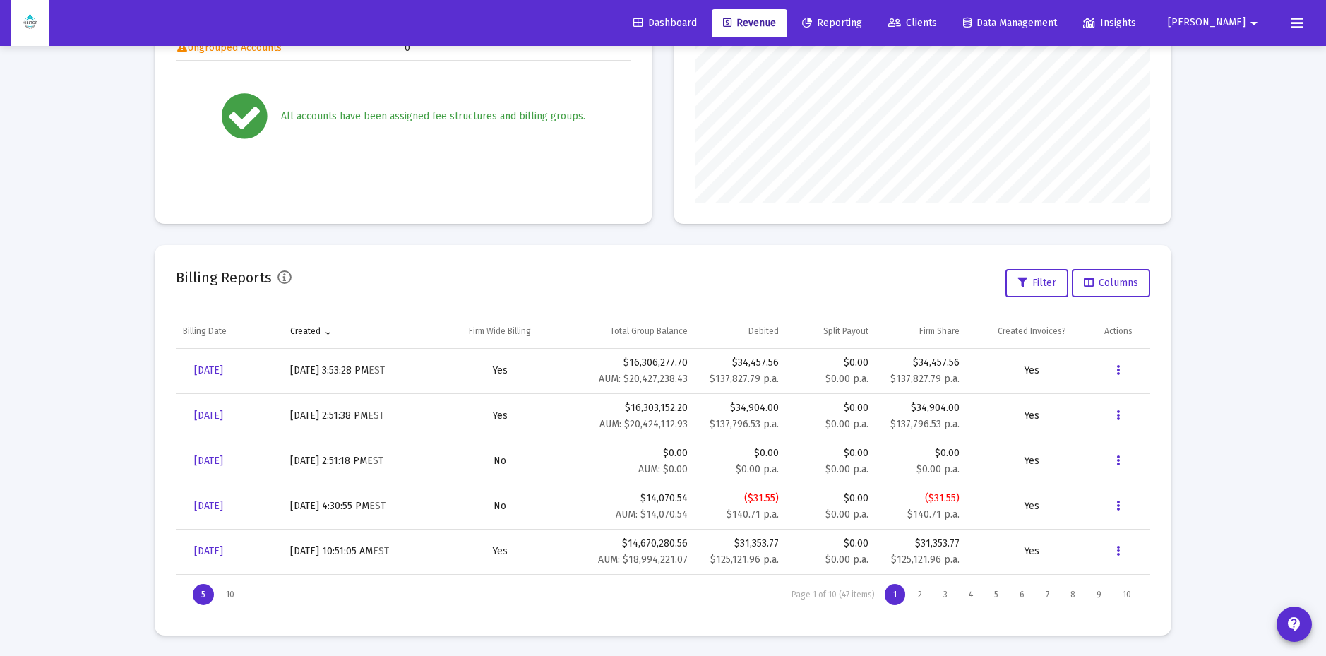
click at [492, 291] on div "Billing Reports Filter Columns" at bounding box center [663, 283] width 974 height 34
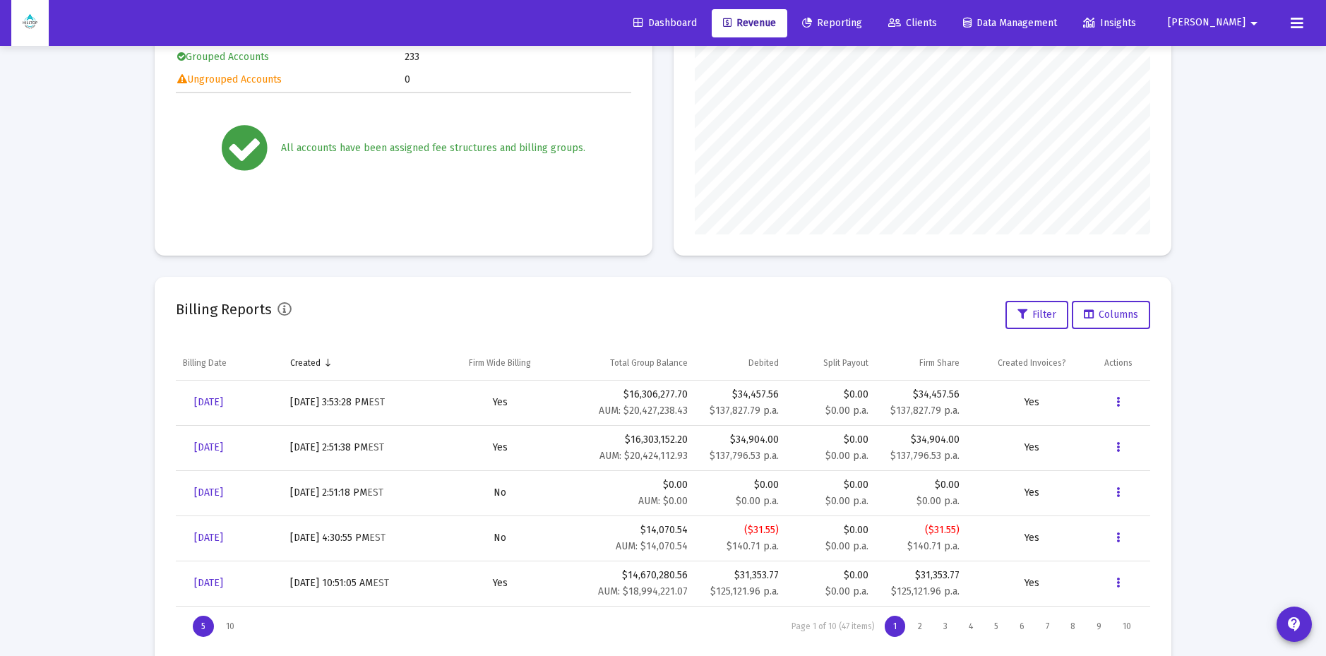
scroll to position [251, 0]
click at [728, 266] on div "Billing Status Fee Structures 5 Accounts with Fee Structures 233 Accounts witho…" at bounding box center [663, 274] width 1016 height 784
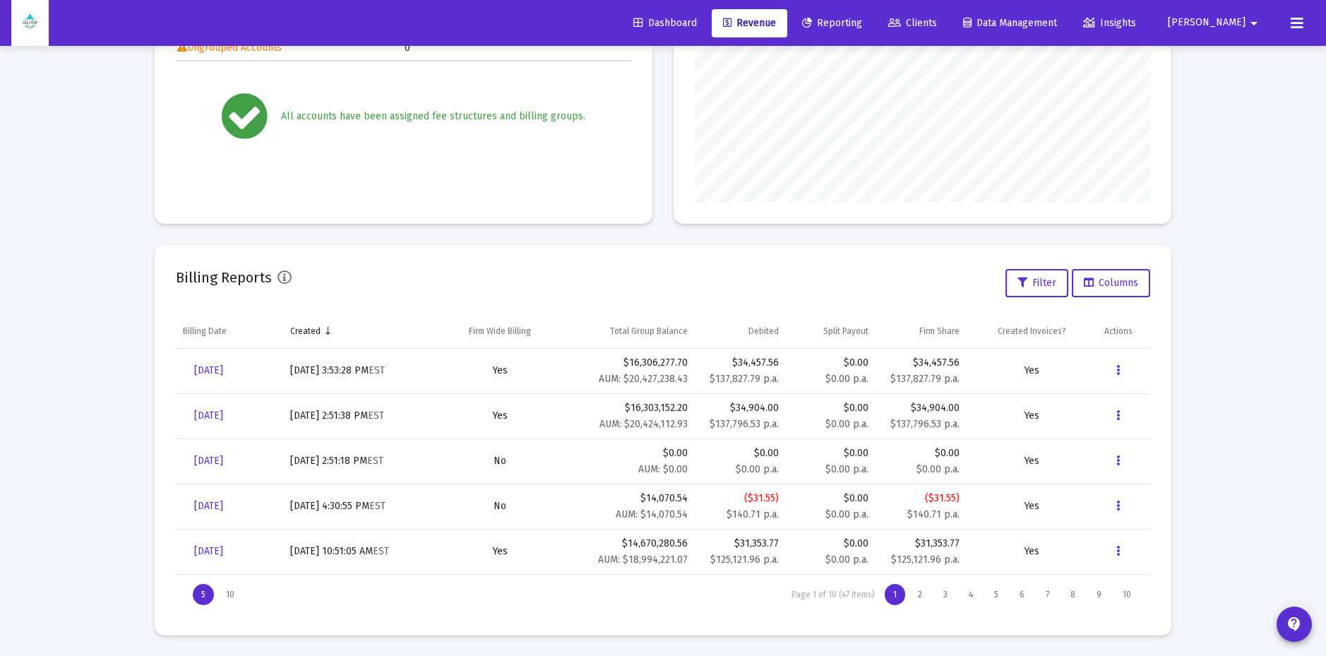
scroll to position [282, 455]
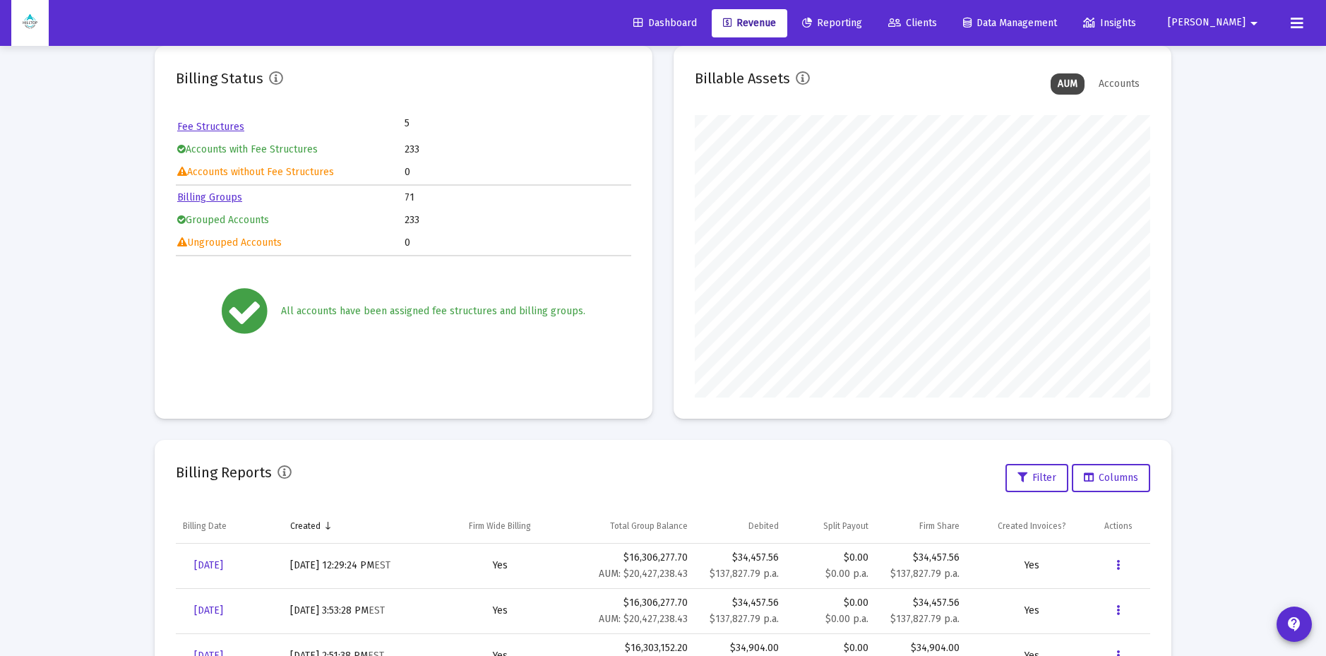
scroll to position [90, 0]
click at [1118, 565] on icon "Data grid" at bounding box center [1118, 563] width 4 height 17
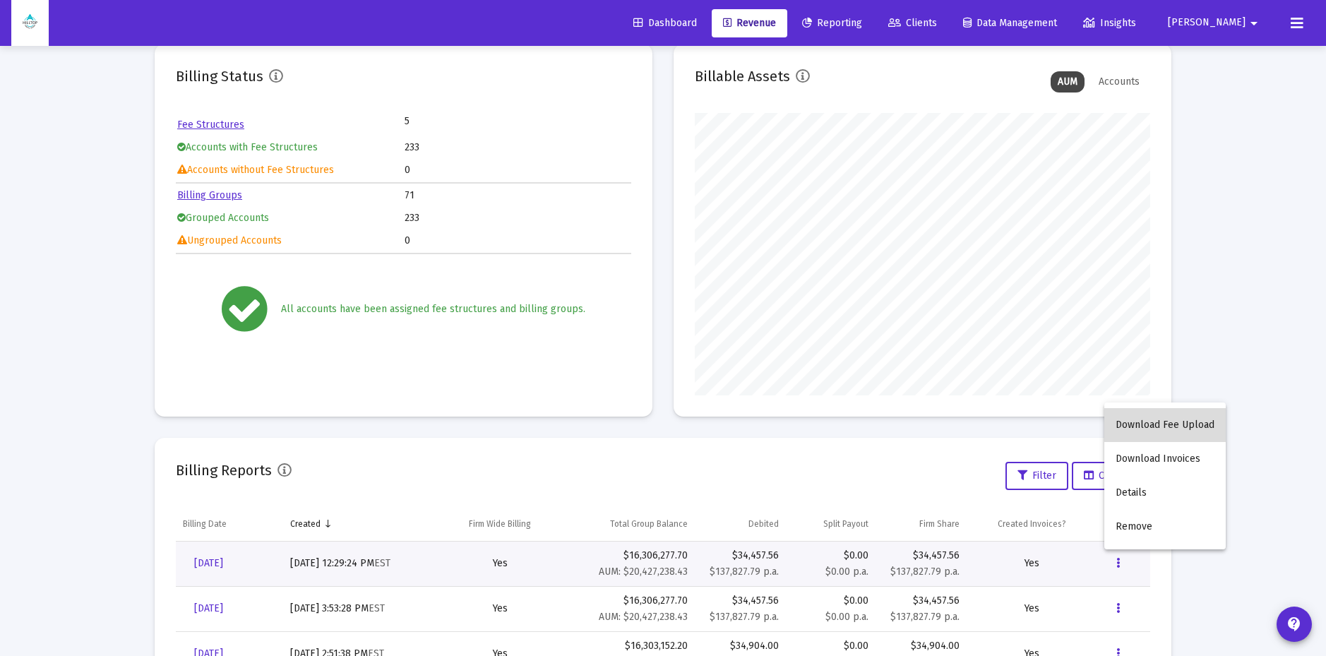
click at [1165, 421] on button "Download Fee Upload" at bounding box center [1164, 425] width 121 height 34
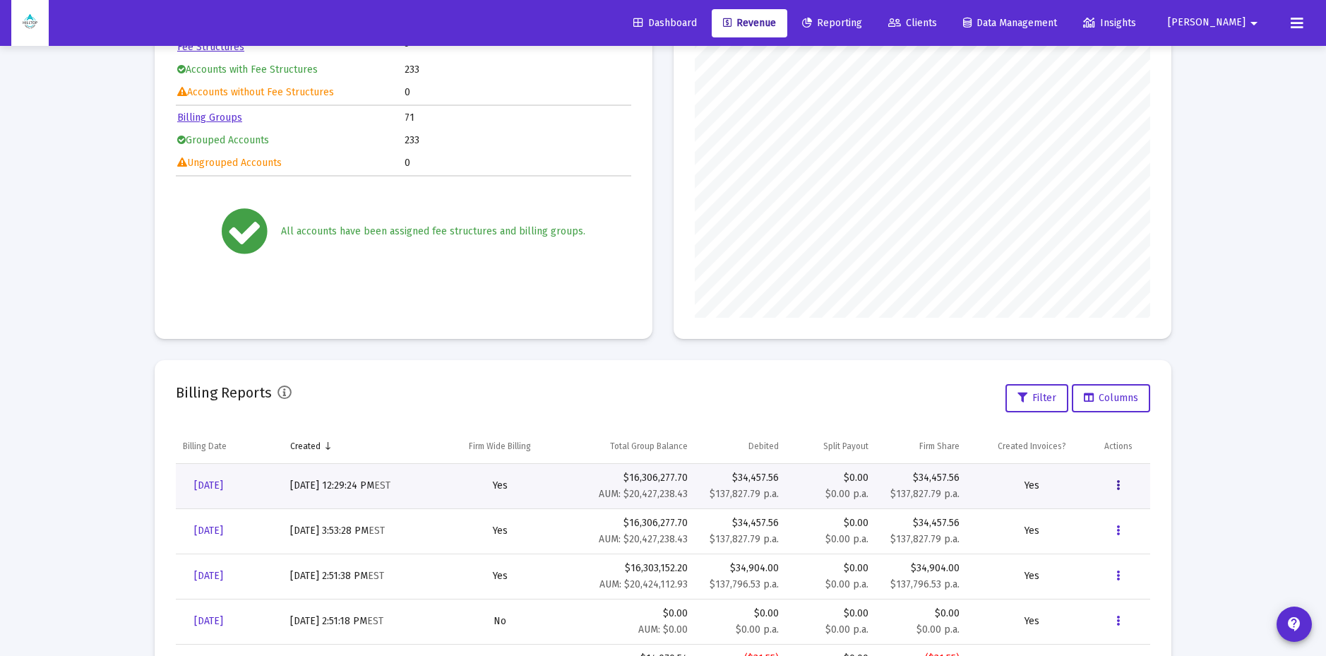
scroll to position [250, 0]
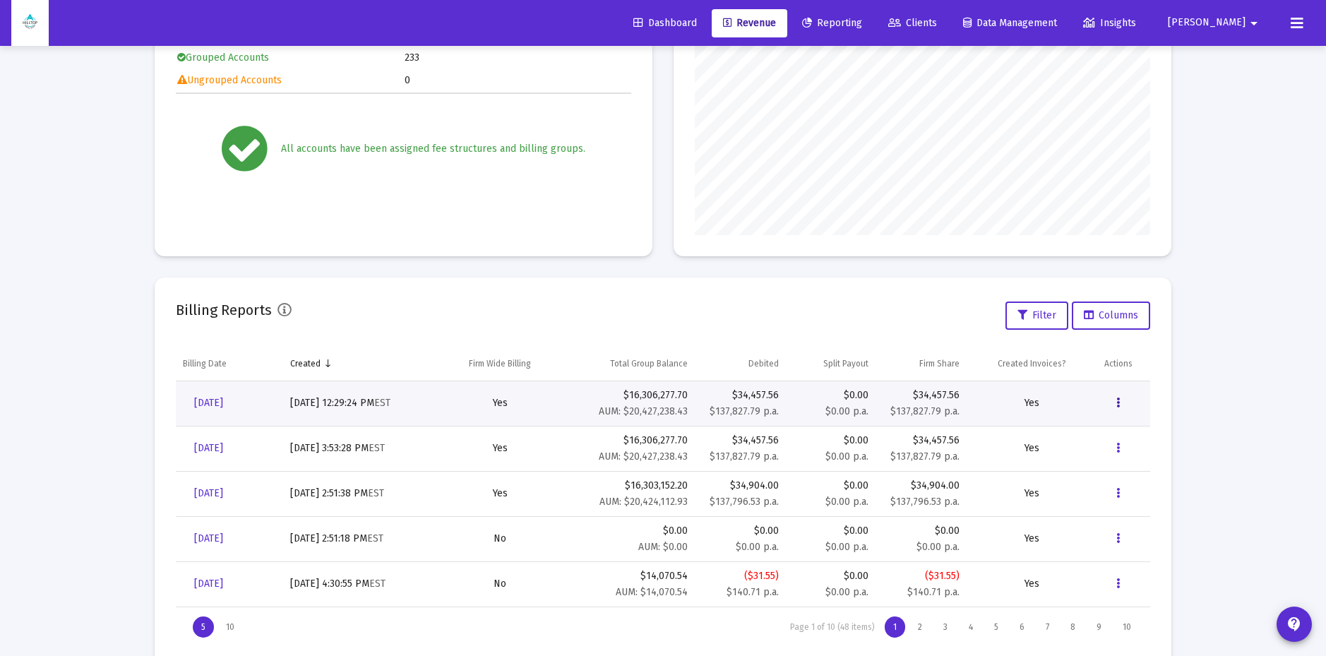
click at [1120, 400] on button "Data grid" at bounding box center [1118, 403] width 28 height 28
click at [1142, 471] on button "Download Invoices" at bounding box center [1164, 474] width 121 height 34
